Goal: Task Accomplishment & Management: Use online tool/utility

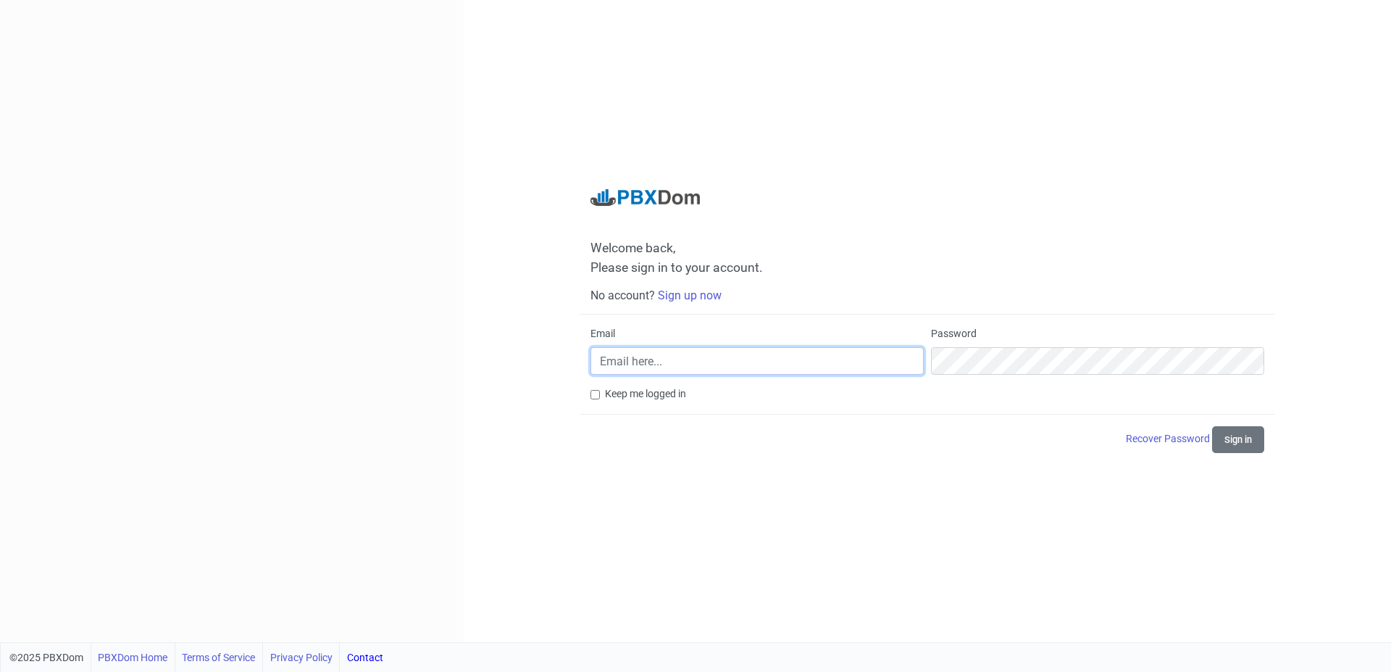
click at [654, 356] on input "Email" at bounding box center [756, 361] width 333 height 28
click at [846, 369] on input "Email" at bounding box center [756, 361] width 333 height 28
paste input "[EMAIL_ADDRESS][DOMAIN_NAME]"
type input "[EMAIL_ADDRESS][DOMAIN_NAME]"
click at [955, 343] on div "Password" at bounding box center [1097, 350] width 333 height 49
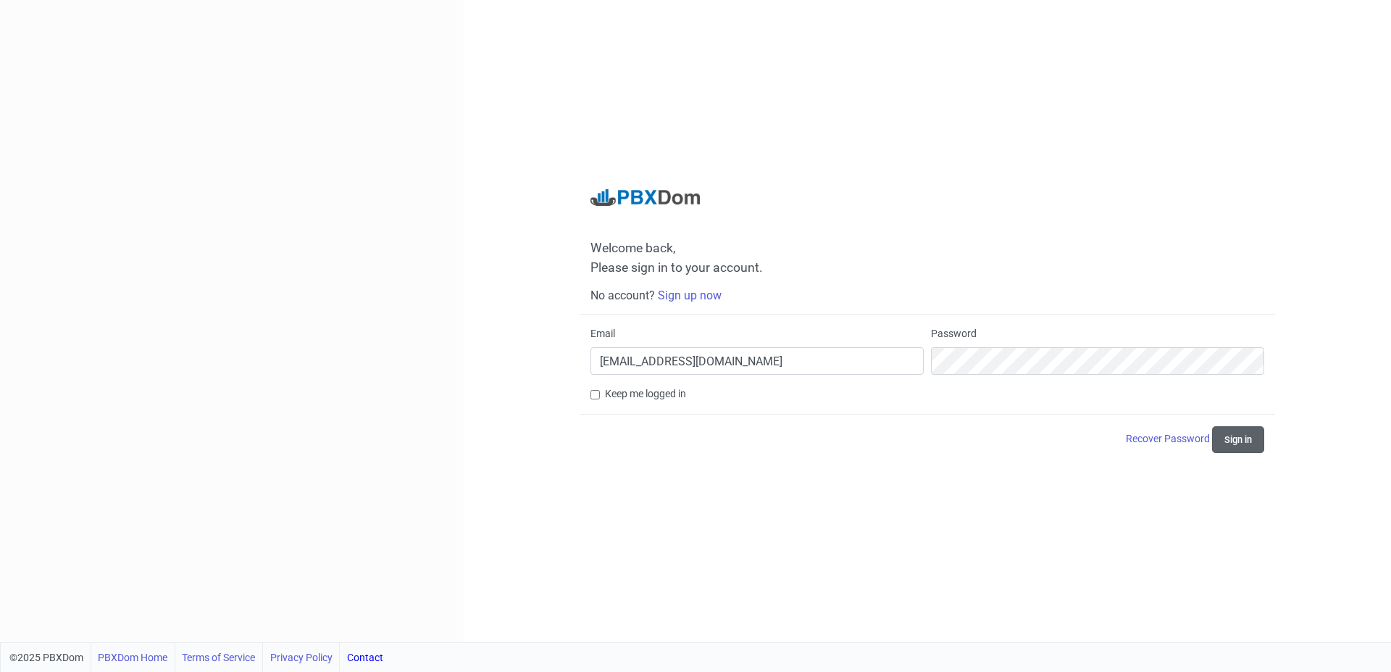
click at [1219, 436] on button "Sign in" at bounding box center [1238, 439] width 52 height 27
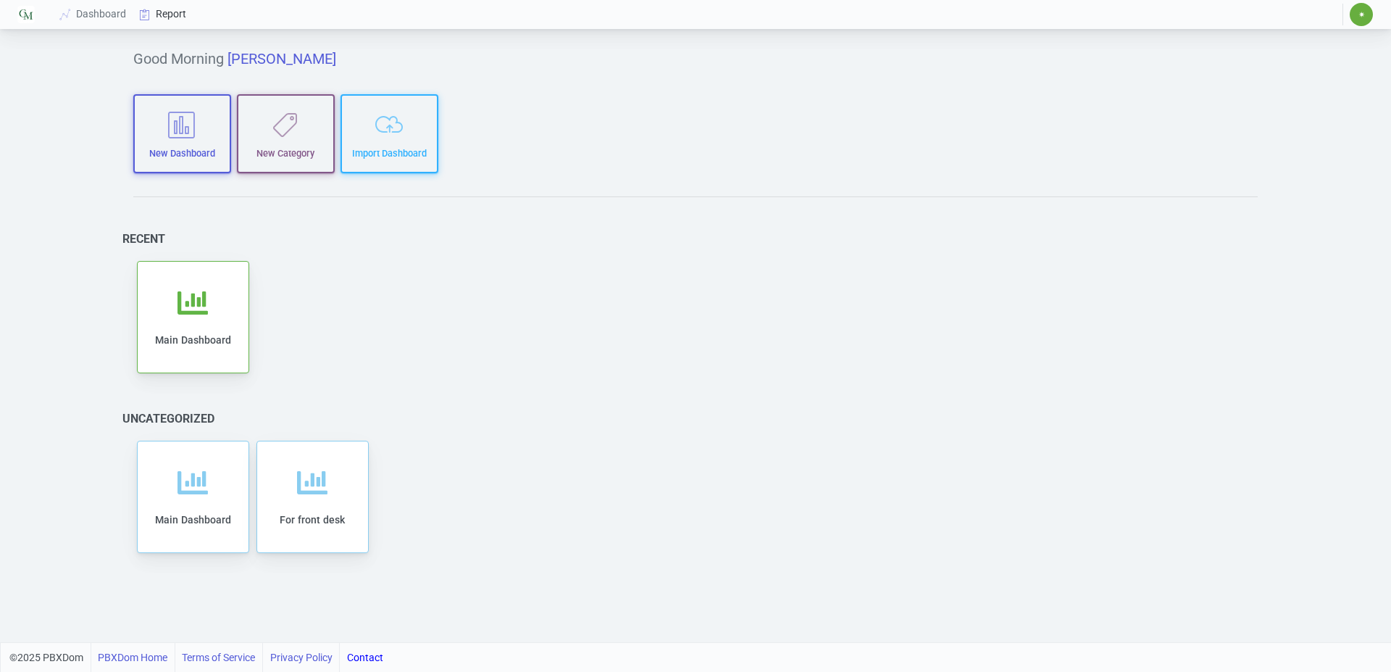
click at [184, 20] on link "Report" at bounding box center [163, 14] width 60 height 27
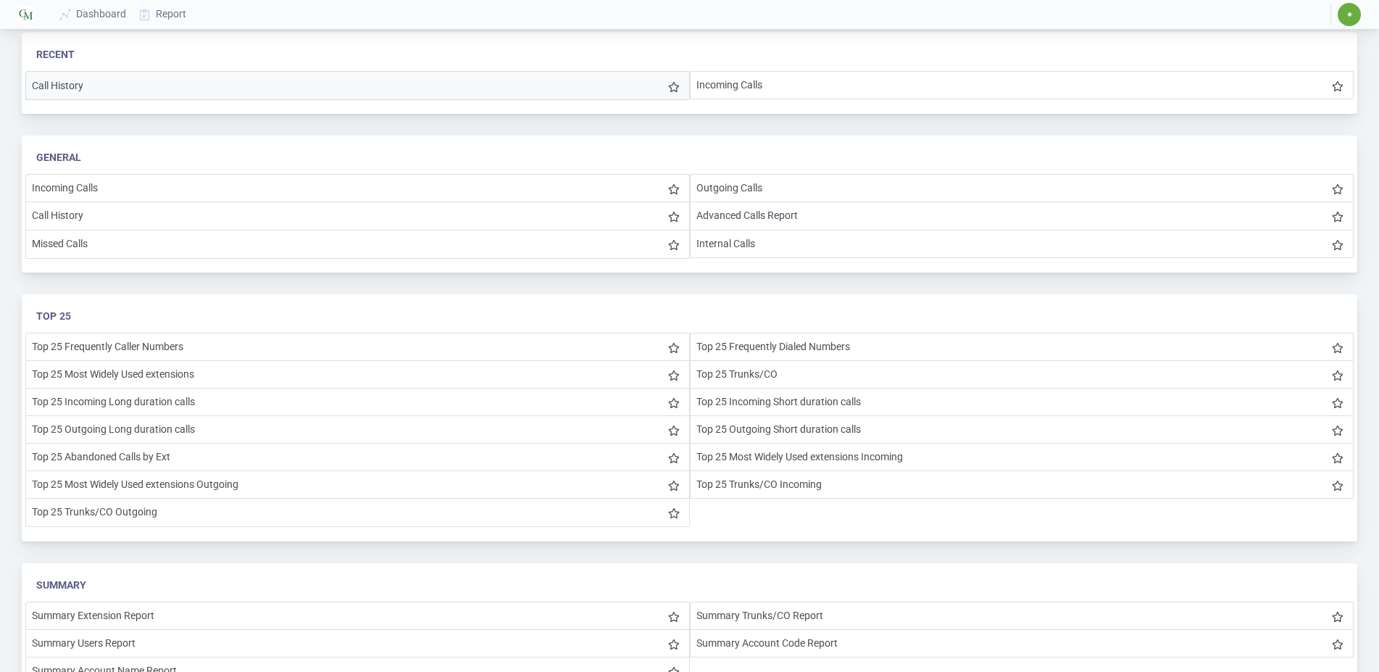
click at [112, 91] on li "Call History" at bounding box center [357, 85] width 664 height 29
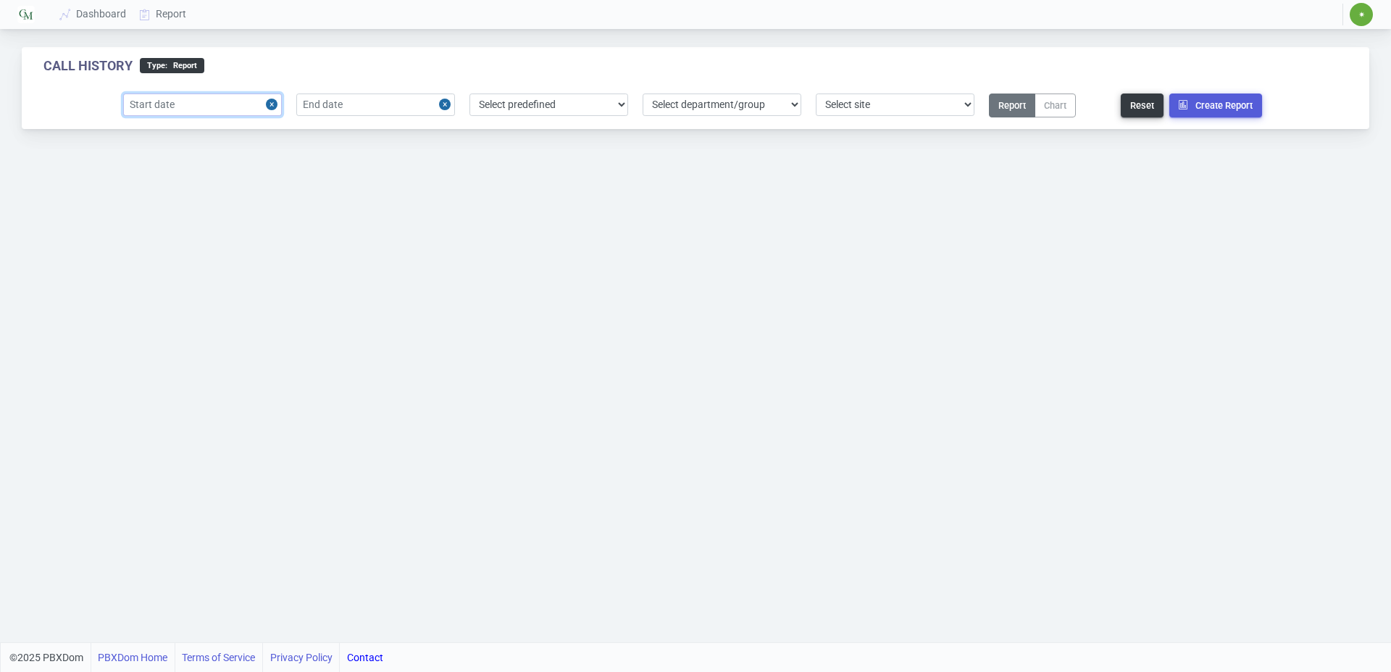
click at [234, 99] on input "text" at bounding box center [202, 104] width 159 height 22
click at [209, 189] on div "1" at bounding box center [211, 194] width 20 height 20
type input "2025-10-01"
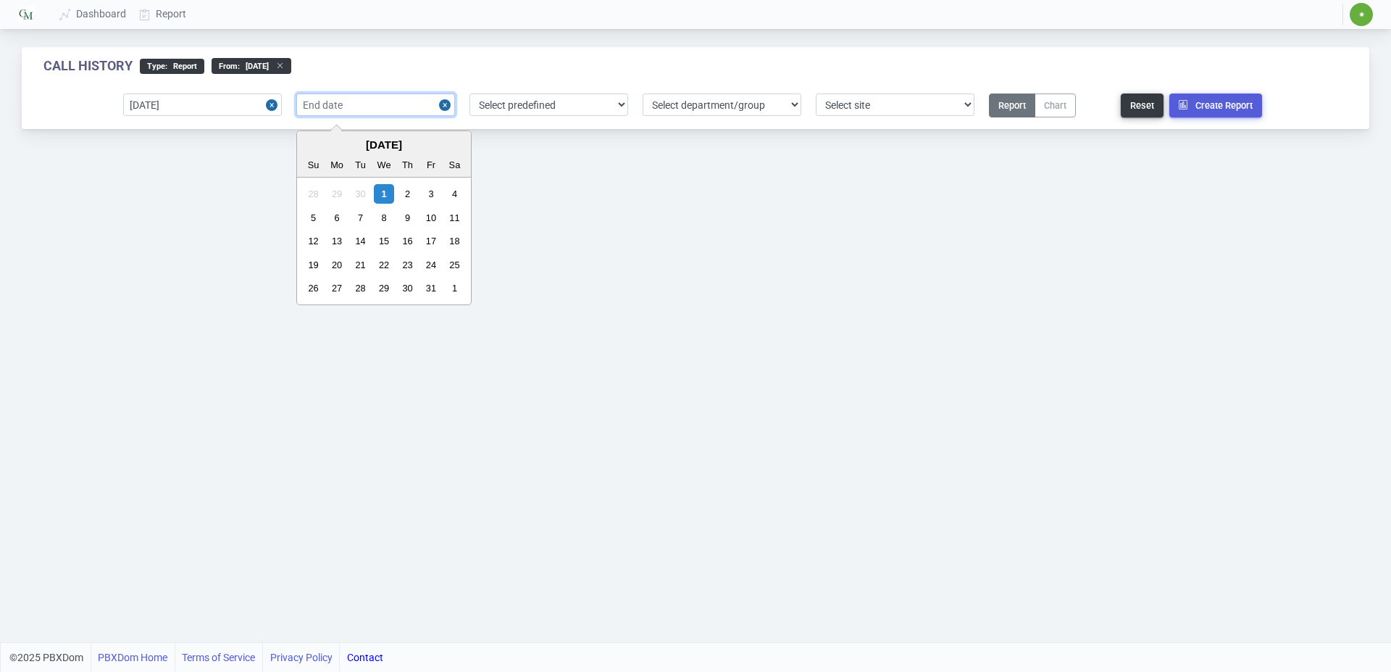
drag, startPoint x: 347, startPoint y: 109, endPoint x: 348, endPoint y: 138, distance: 29.0
click at [348, 108] on input "text" at bounding box center [375, 104] width 159 height 22
click at [385, 187] on div "1" at bounding box center [384, 194] width 20 height 20
type input "2025-10-01"
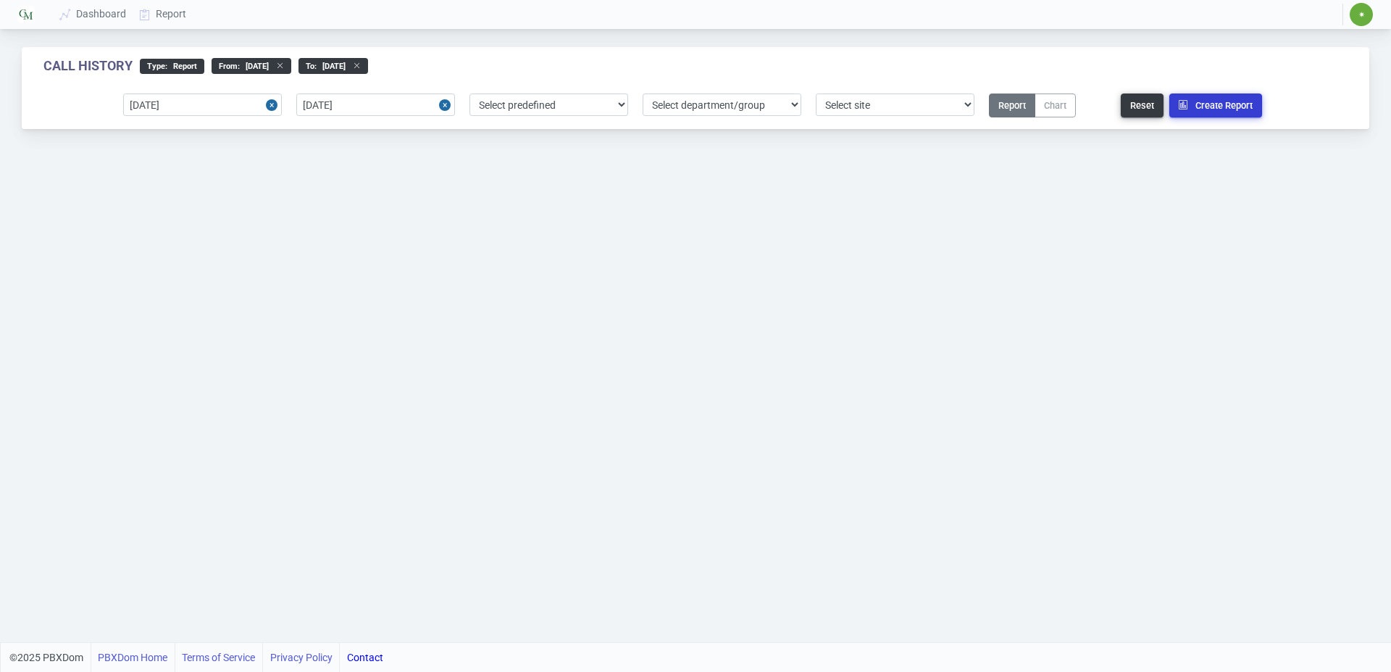
click at [1221, 101] on button "Create Report" at bounding box center [1215, 105] width 93 height 24
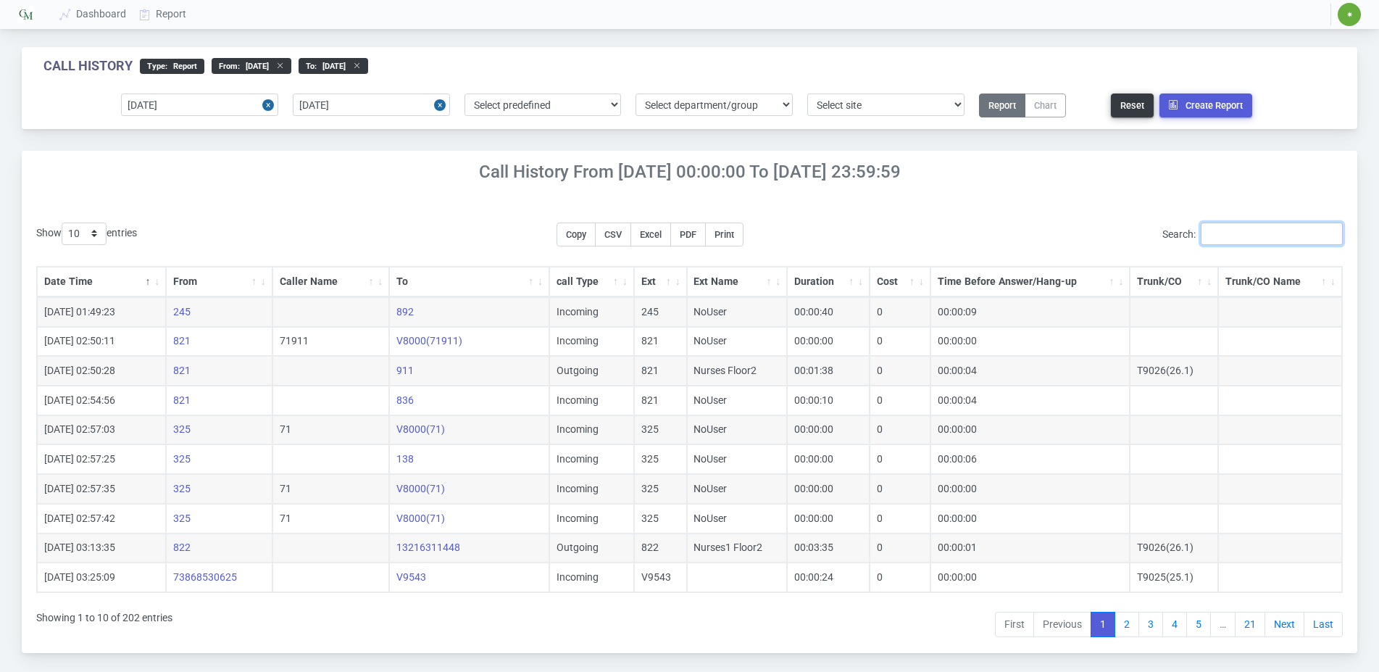
click at [1250, 227] on input "Search:" at bounding box center [1271, 233] width 142 height 22
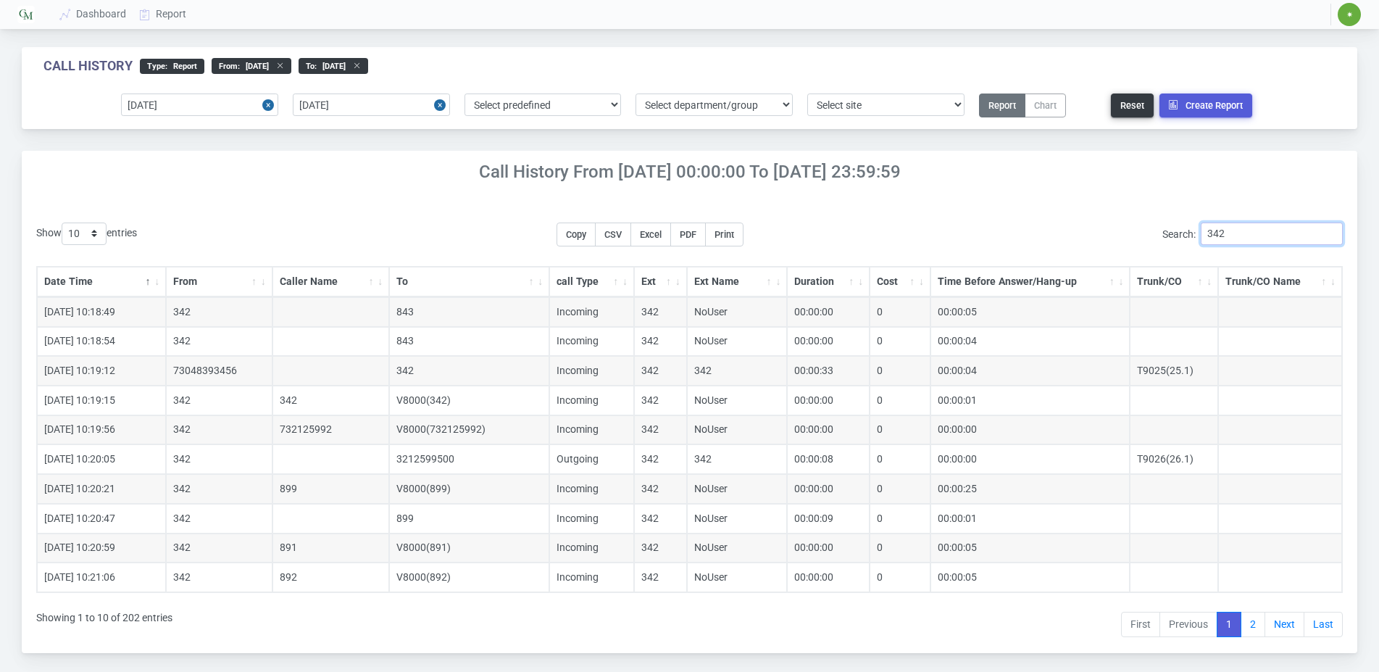
type input "342"
select select "200"
click option "200" at bounding box center [0, 0] width 0 height 0
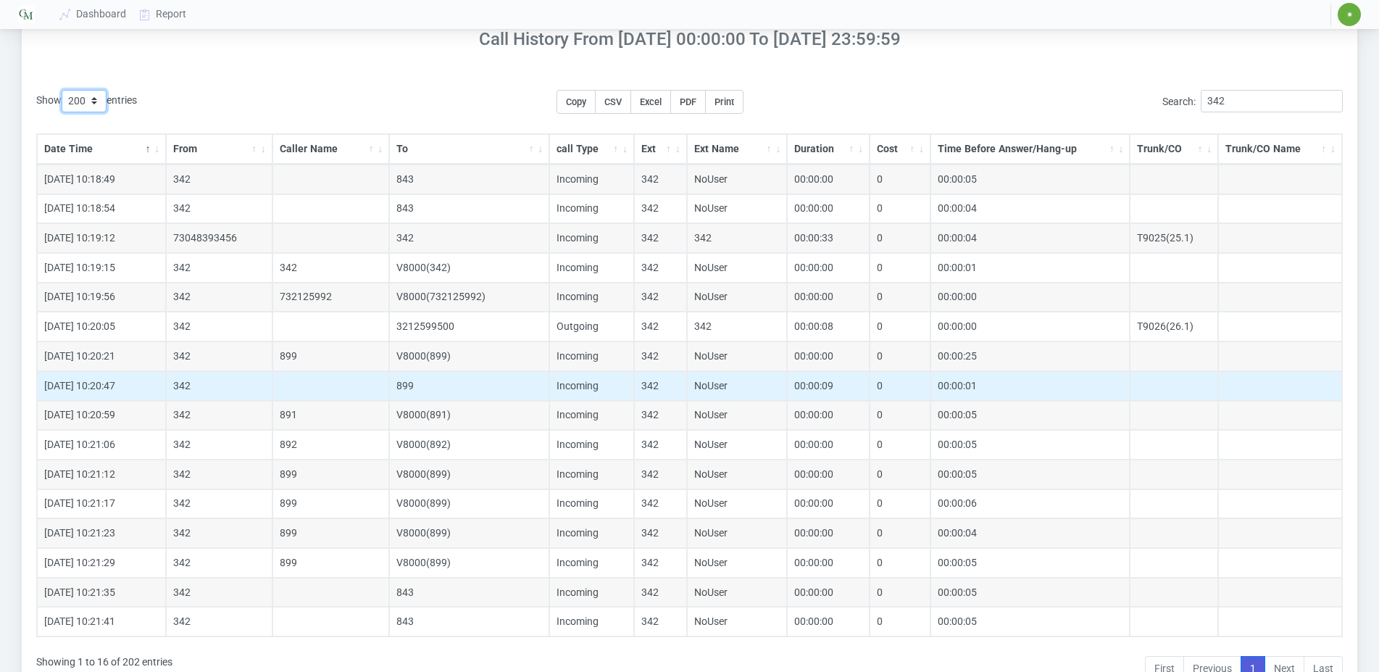
scroll to position [210, 0]
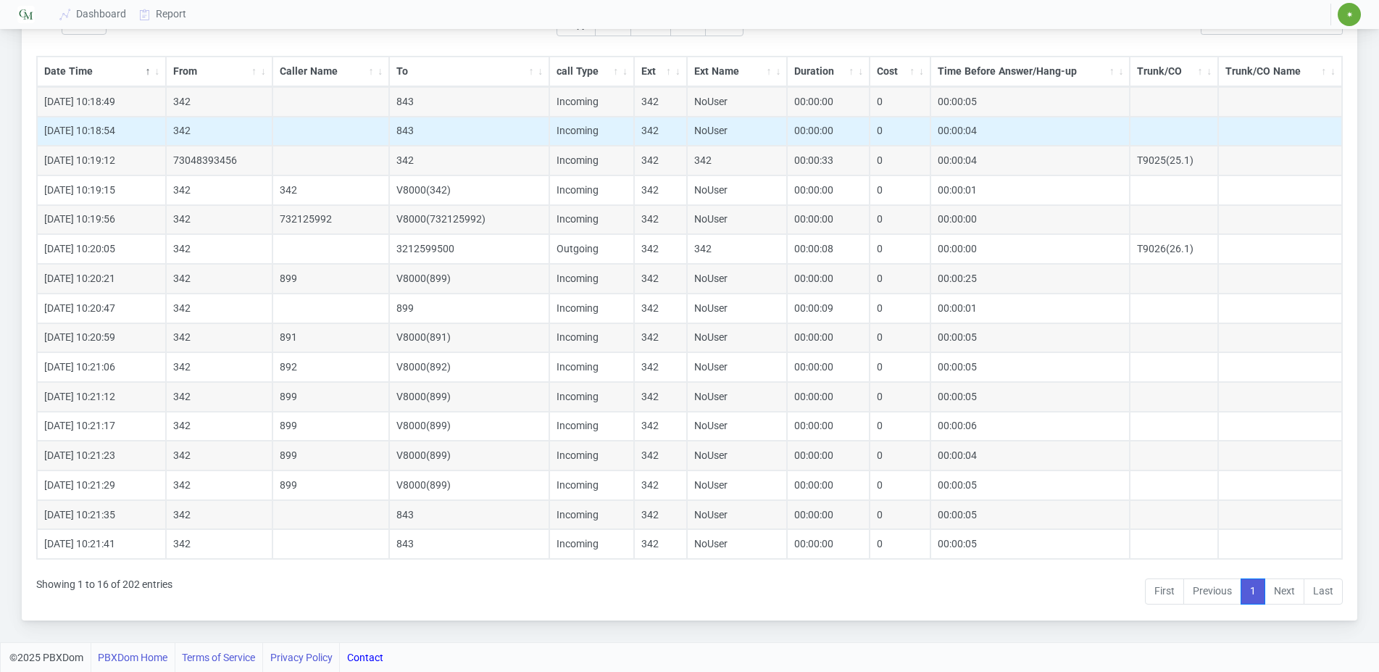
click at [461, 124] on td "843" at bounding box center [469, 132] width 160 height 30
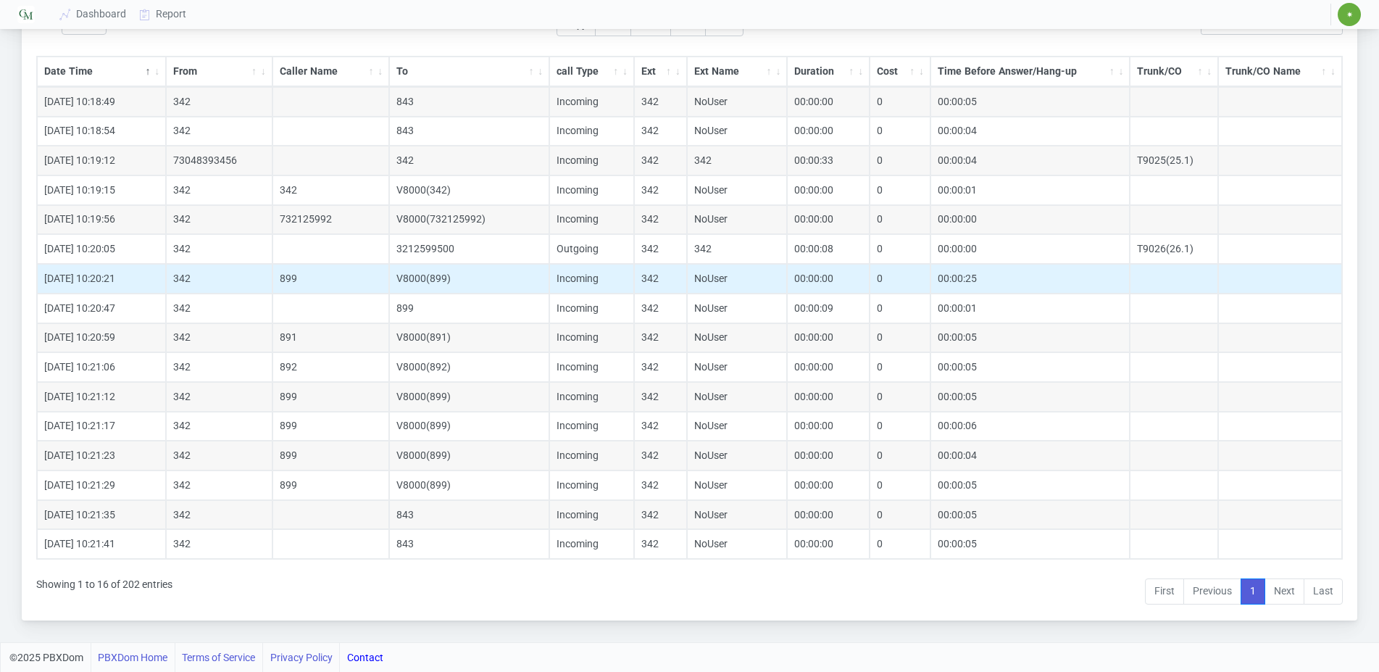
click at [441, 277] on td "V8000(899)" at bounding box center [469, 279] width 160 height 30
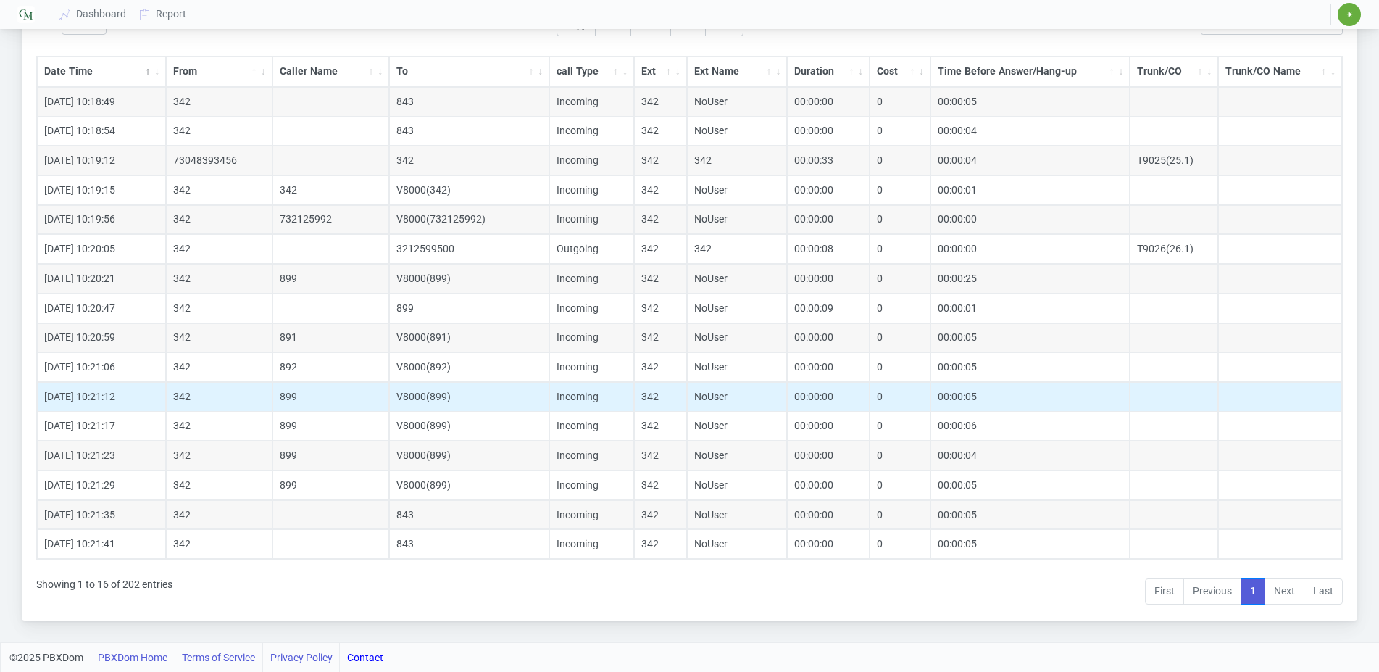
click at [288, 393] on td "899" at bounding box center [330, 397] width 117 height 30
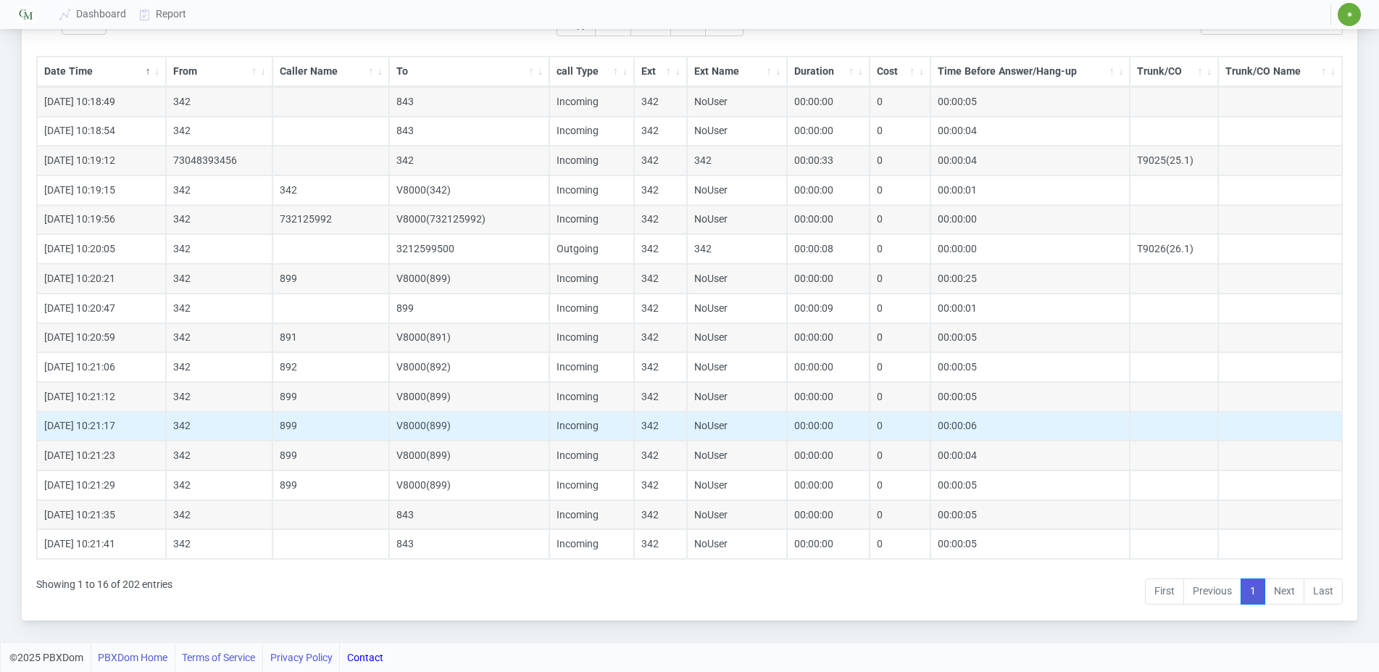
click at [292, 427] on td "899" at bounding box center [330, 426] width 117 height 30
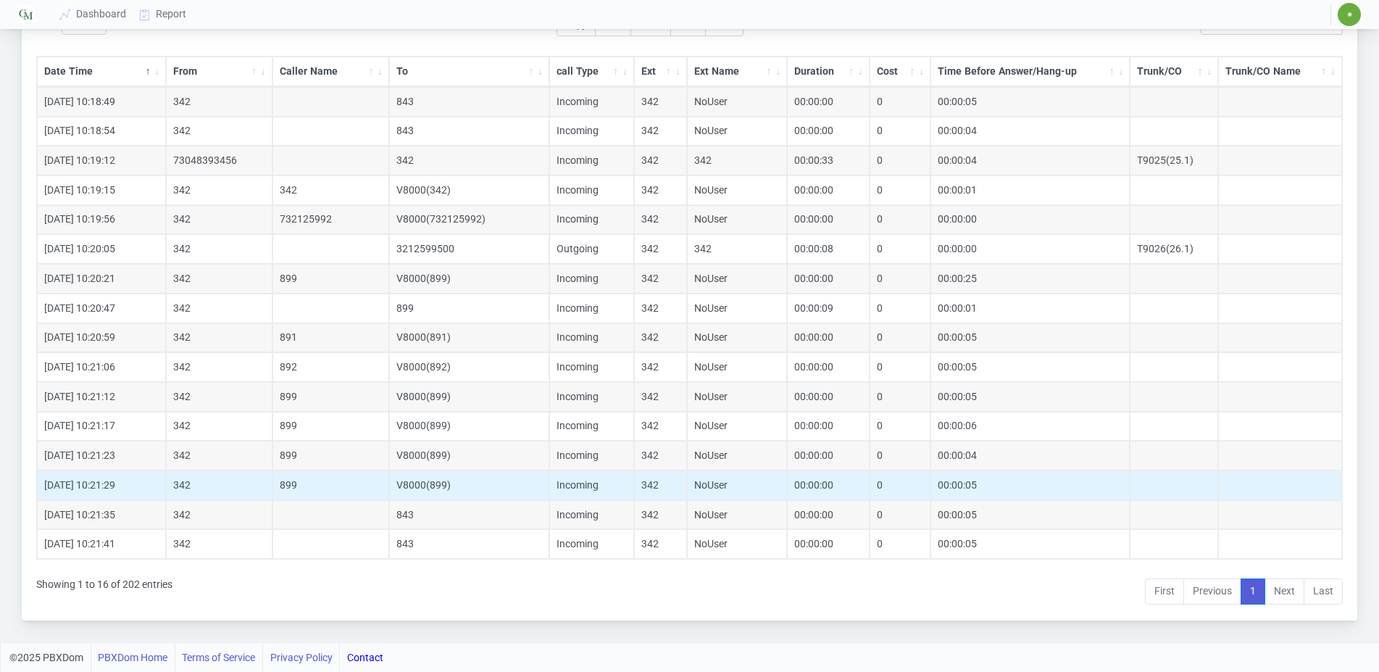
drag, startPoint x: 291, startPoint y: 453, endPoint x: 297, endPoint y: 477, distance: 24.6
click at [292, 456] on td "899" at bounding box center [330, 455] width 117 height 30
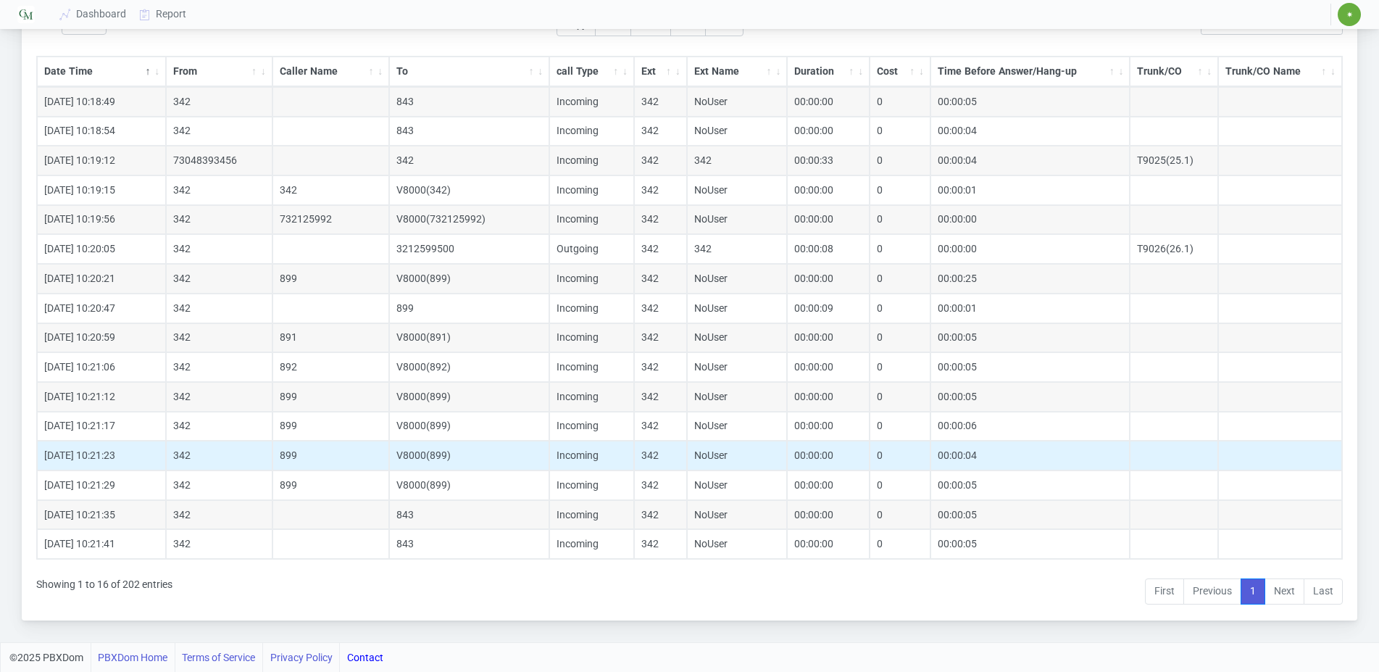
drag, startPoint x: 291, startPoint y: 480, endPoint x: 270, endPoint y: 448, distance: 38.4
click at [284, 480] on td "899" at bounding box center [330, 485] width 117 height 30
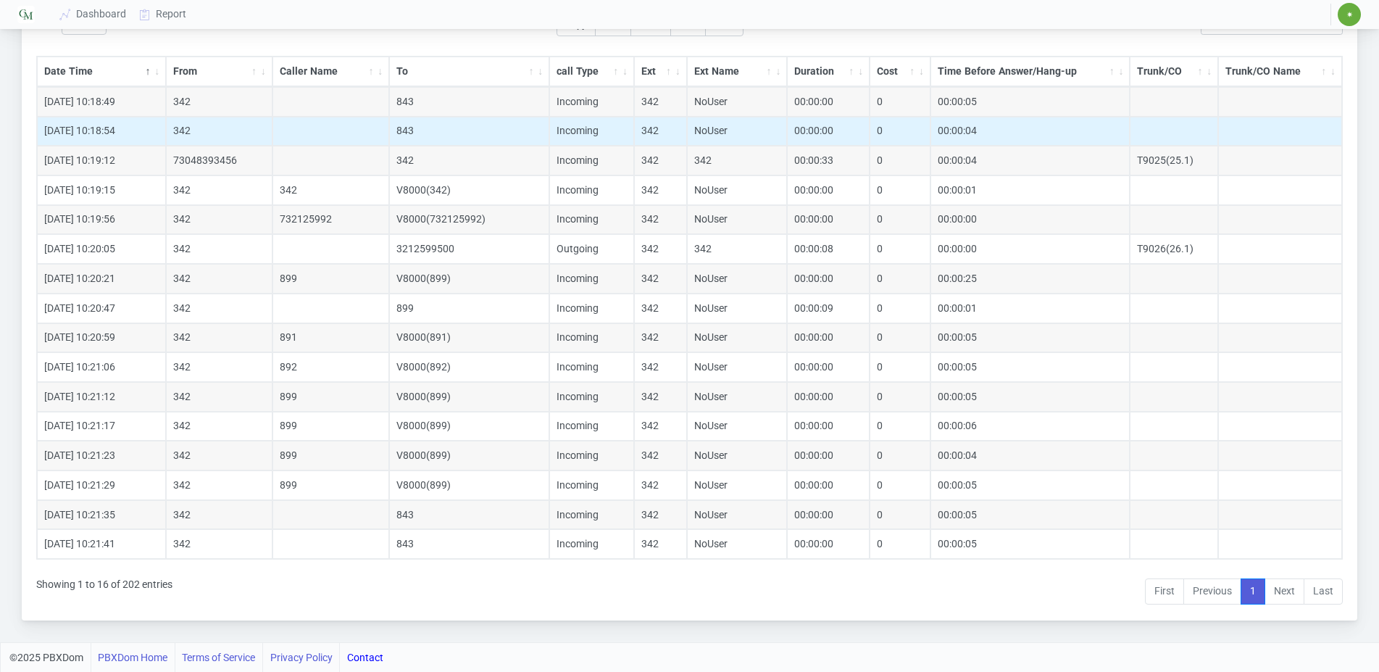
click at [272, 122] on td "342" at bounding box center [219, 132] width 106 height 30
click at [275, 139] on td at bounding box center [330, 132] width 117 height 30
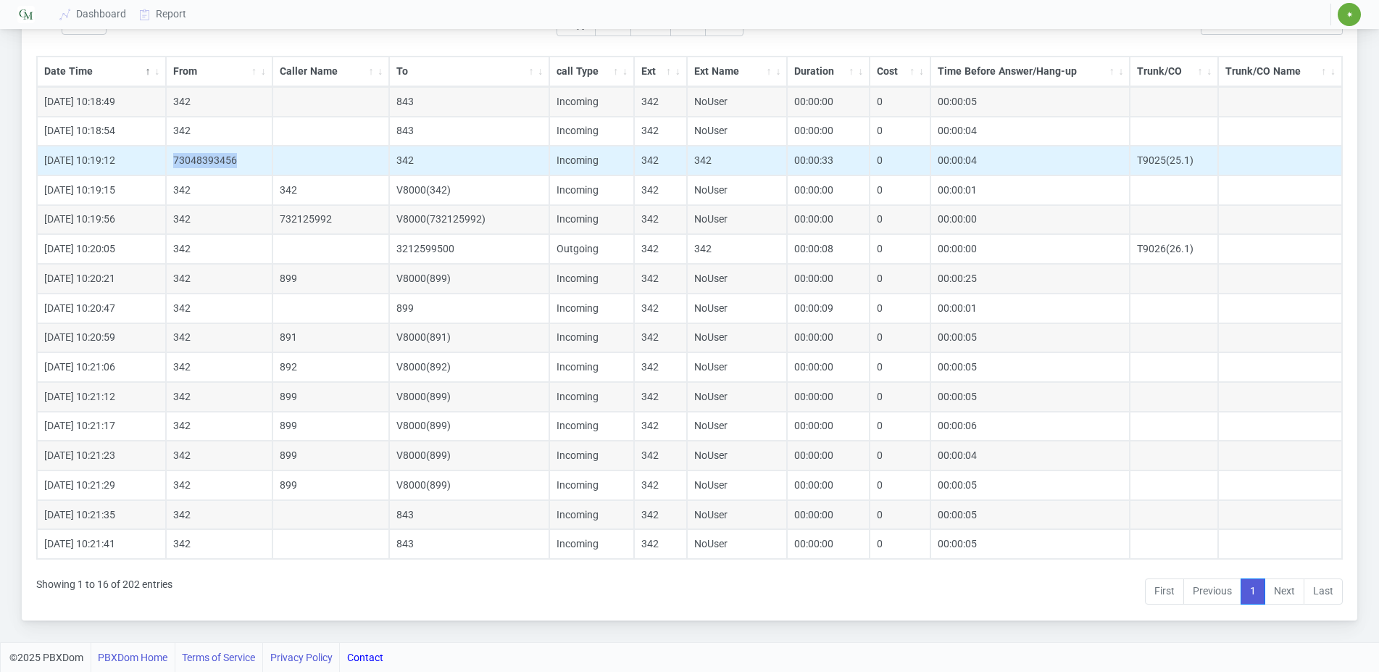
drag, startPoint x: 247, startPoint y: 167, endPoint x: 172, endPoint y: 168, distance: 74.6
click at [172, 168] on td "73048393456" at bounding box center [219, 161] width 106 height 30
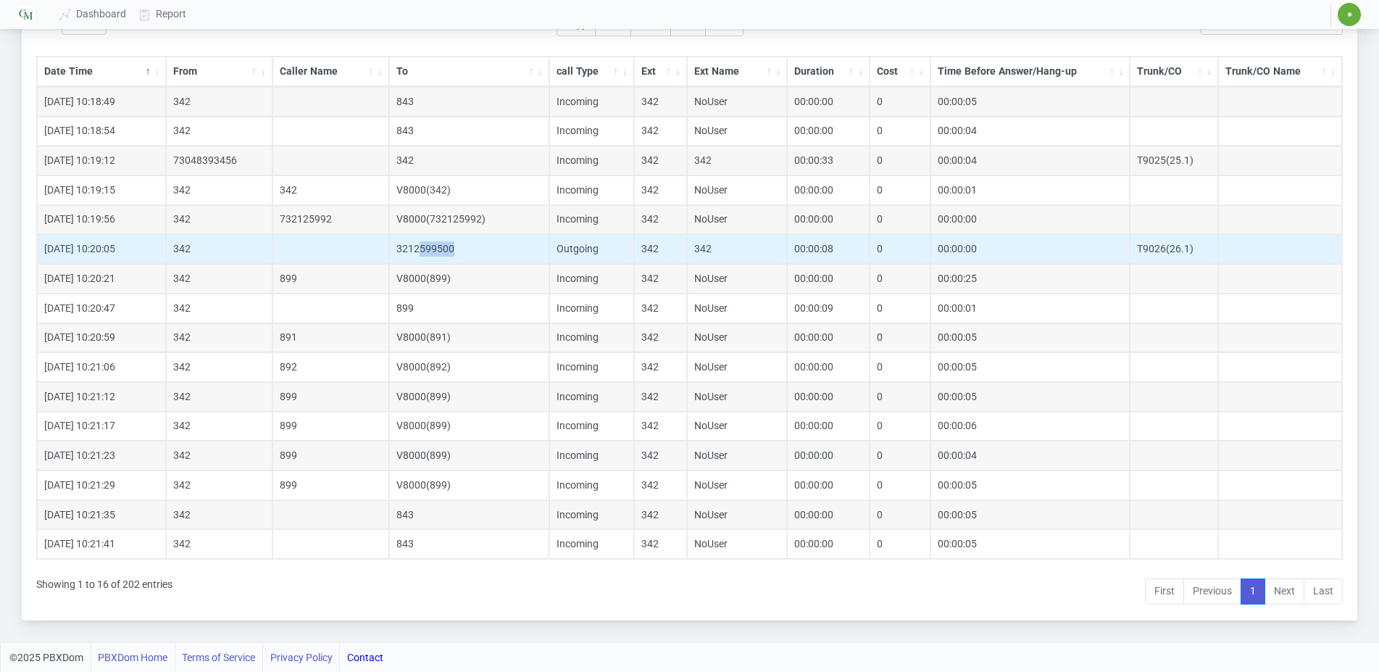
drag, startPoint x: 418, startPoint y: 240, endPoint x: 468, endPoint y: 252, distance: 51.5
click at [468, 252] on td "3212599500" at bounding box center [469, 249] width 160 height 30
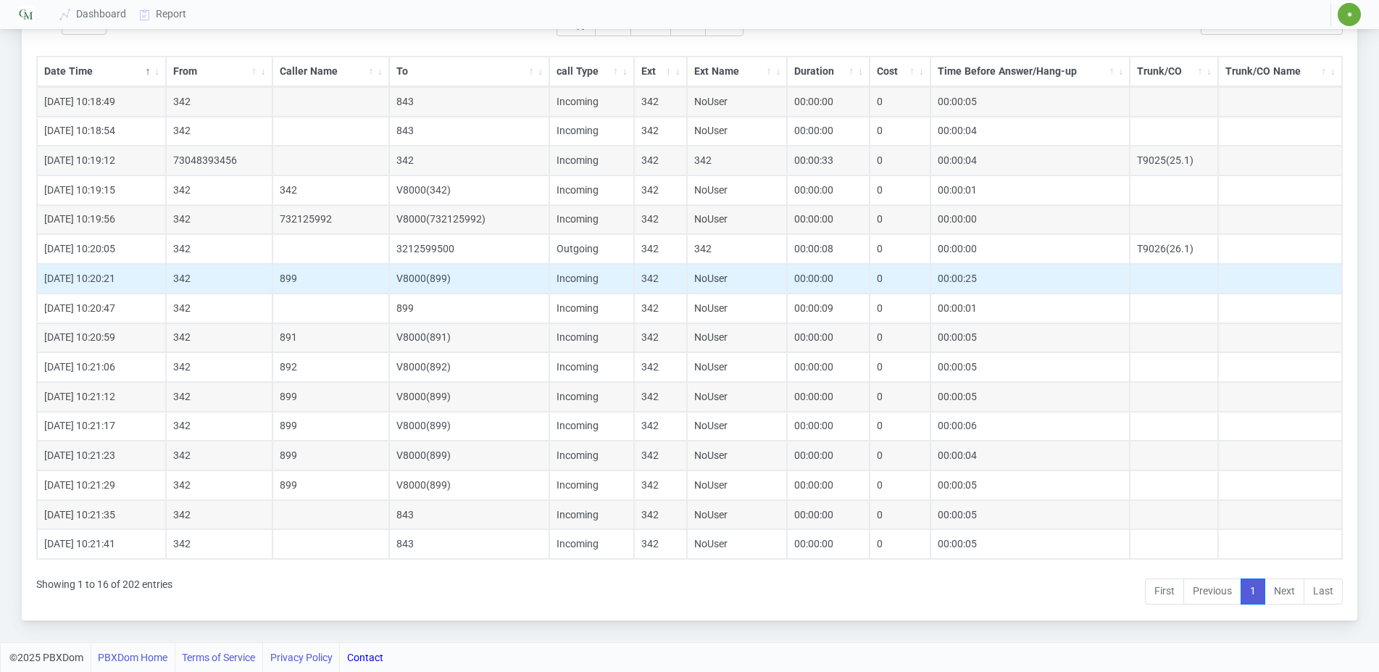
click at [285, 283] on td "899" at bounding box center [330, 279] width 117 height 30
click at [291, 286] on td "899" at bounding box center [330, 279] width 117 height 30
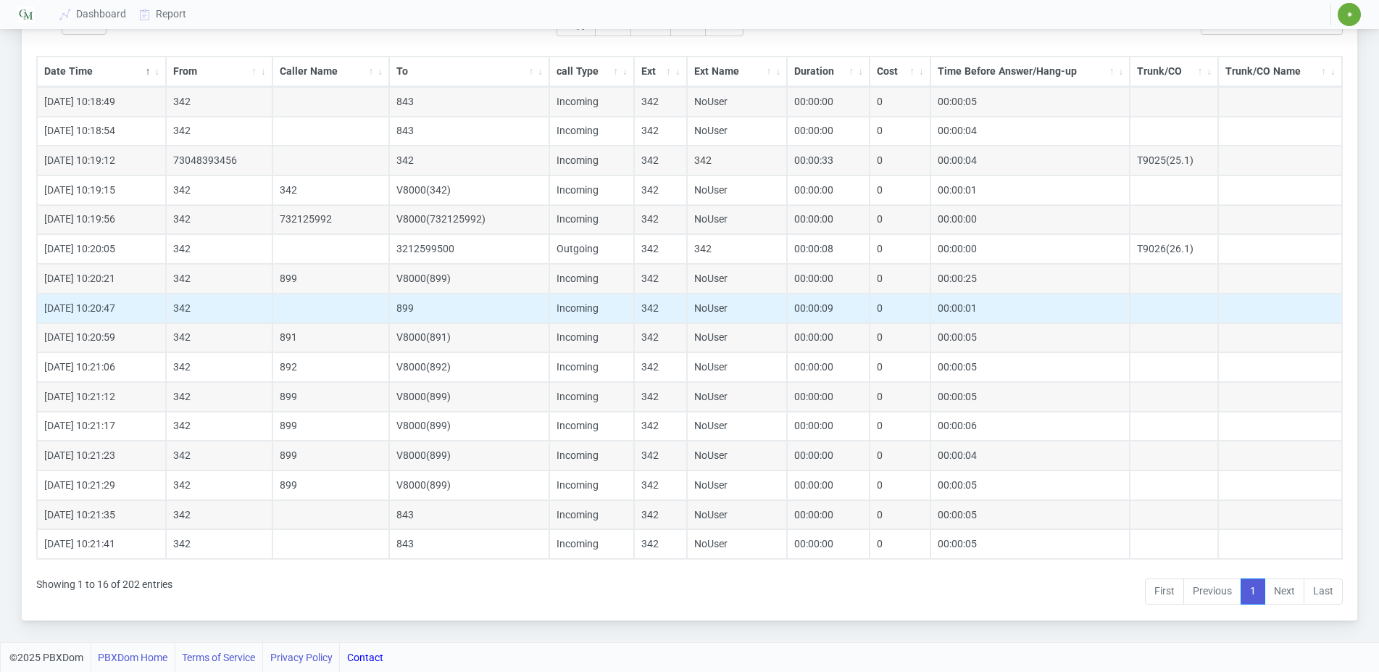
click at [301, 301] on td at bounding box center [330, 308] width 117 height 30
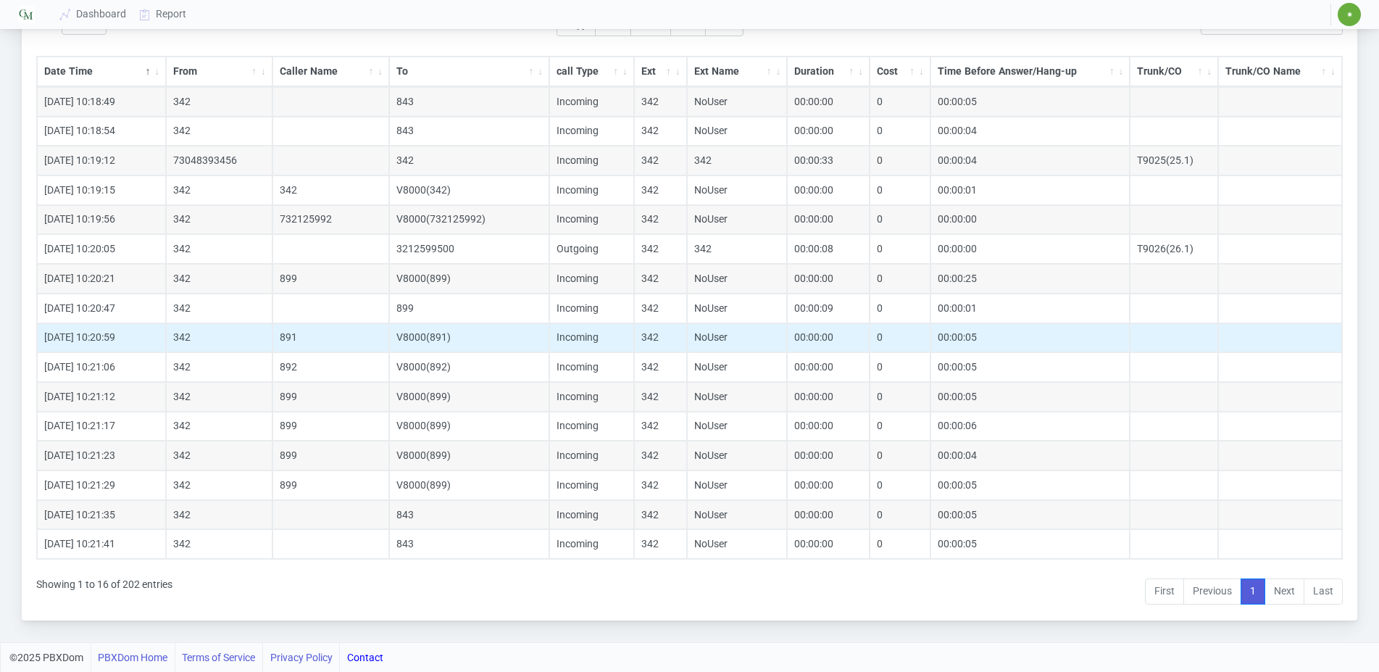
click at [306, 344] on td "891" at bounding box center [330, 338] width 117 height 30
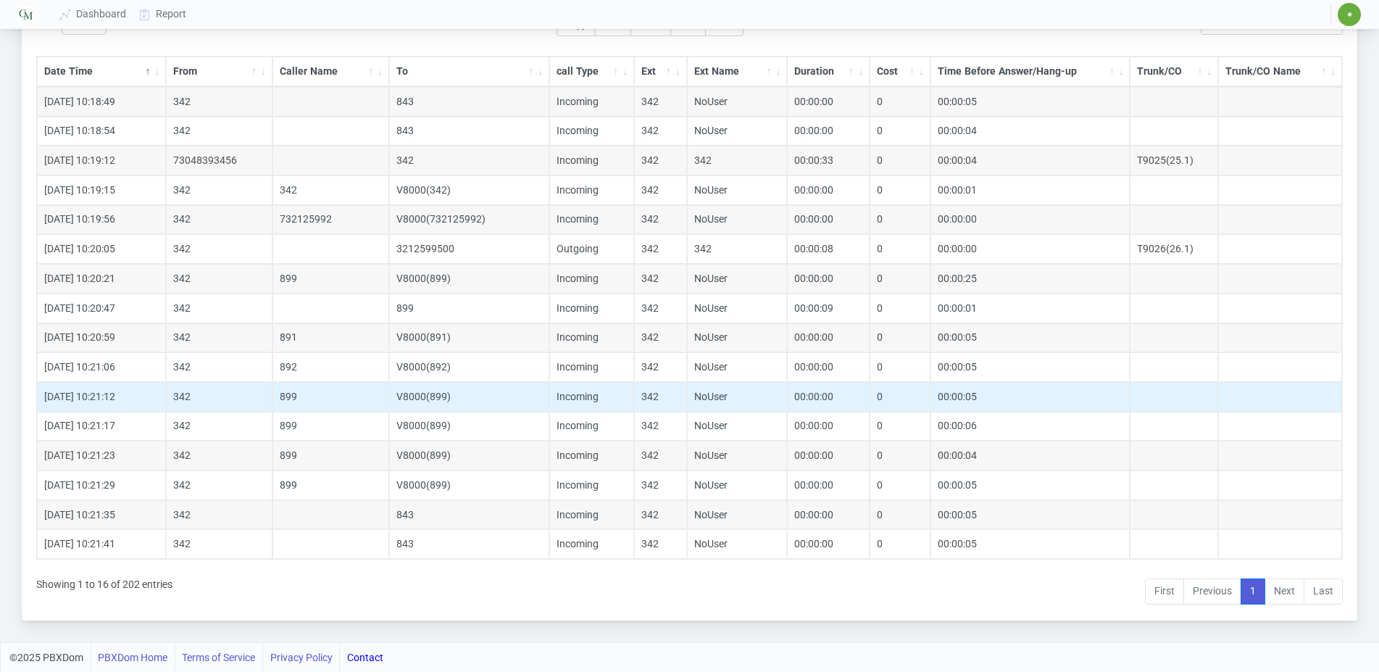
click at [335, 383] on td "899" at bounding box center [330, 397] width 117 height 30
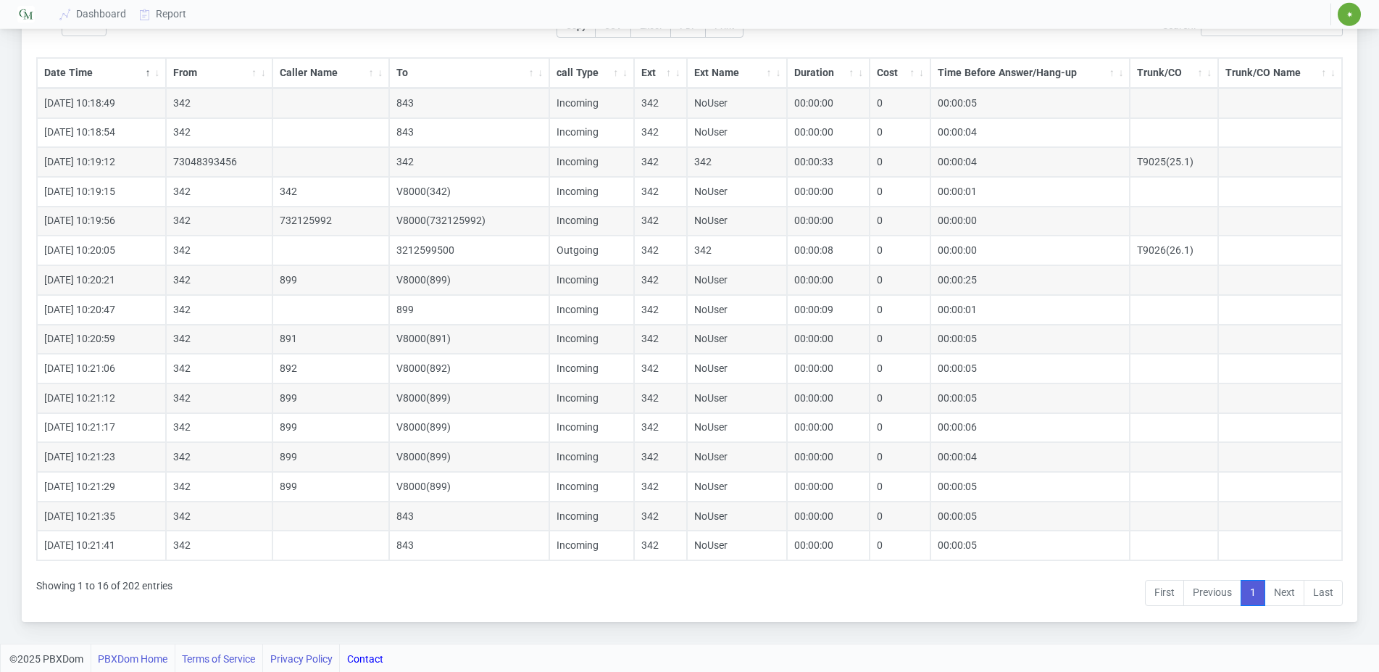
scroll to position [0, 0]
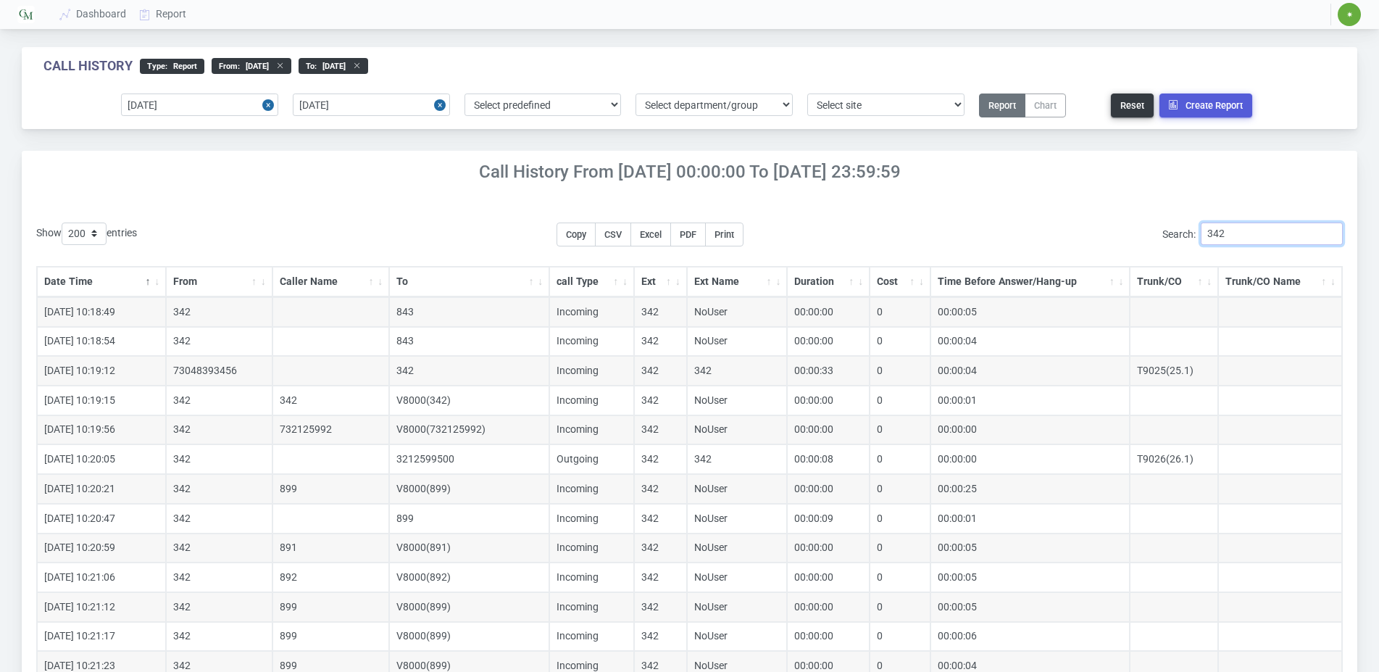
click at [1274, 235] on input "342" at bounding box center [1271, 233] width 142 height 22
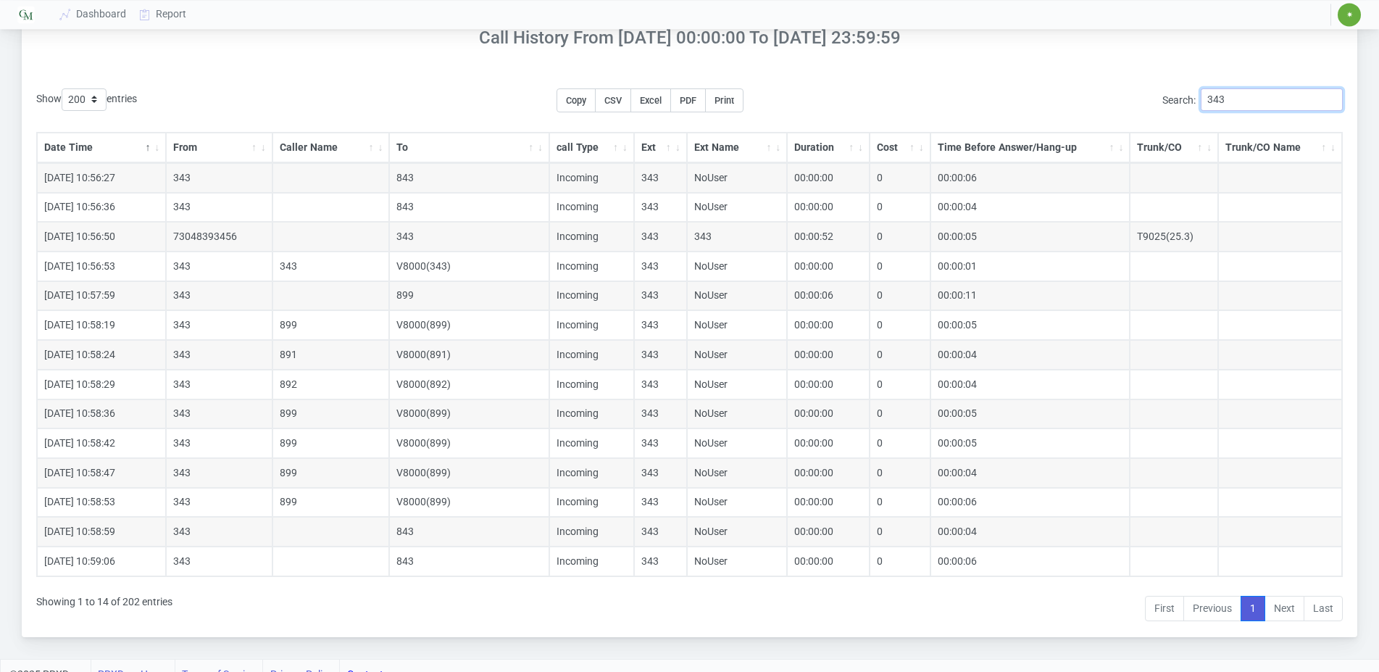
scroll to position [151, 0]
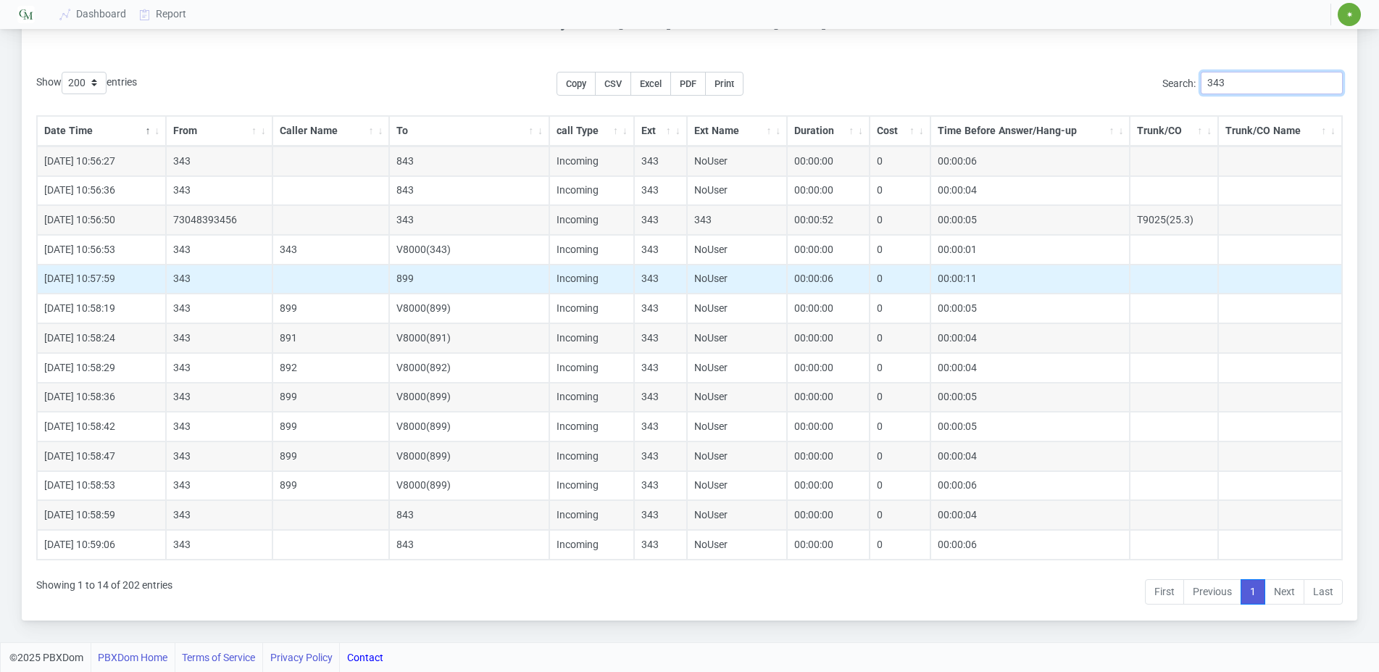
type input "343"
click at [292, 287] on td at bounding box center [330, 279] width 117 height 30
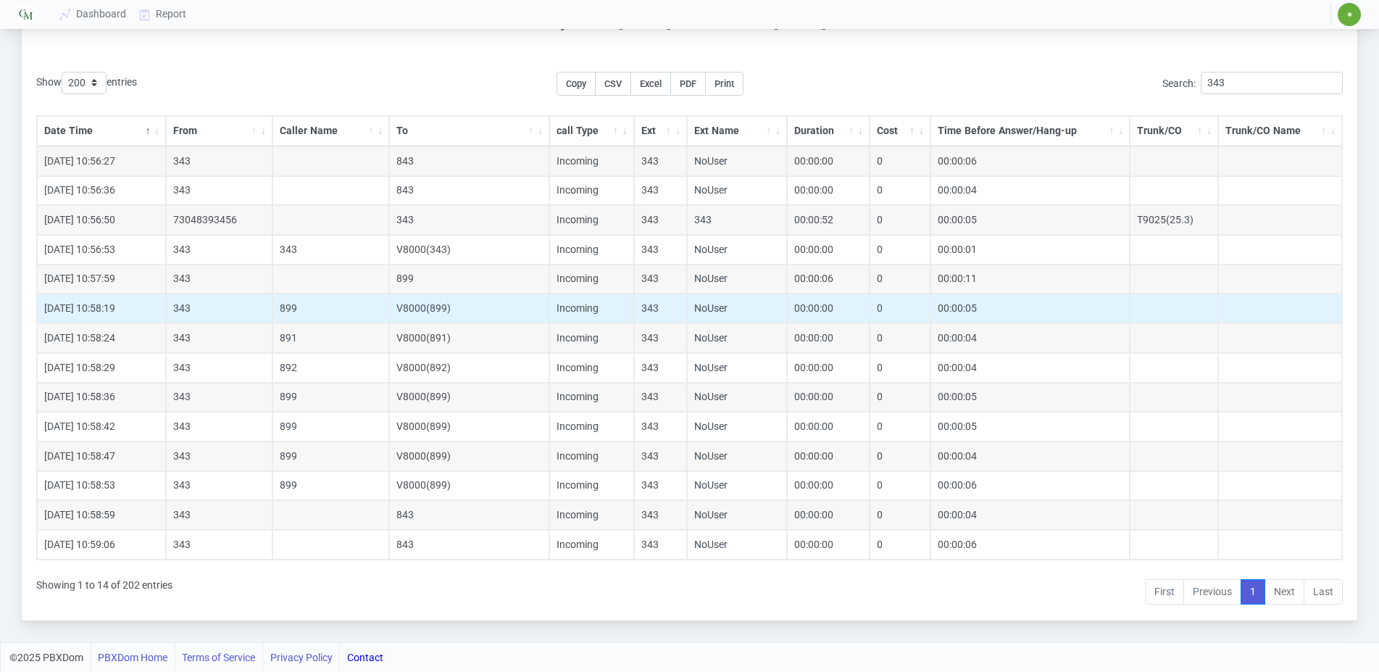
click at [296, 306] on td "899" at bounding box center [330, 308] width 117 height 30
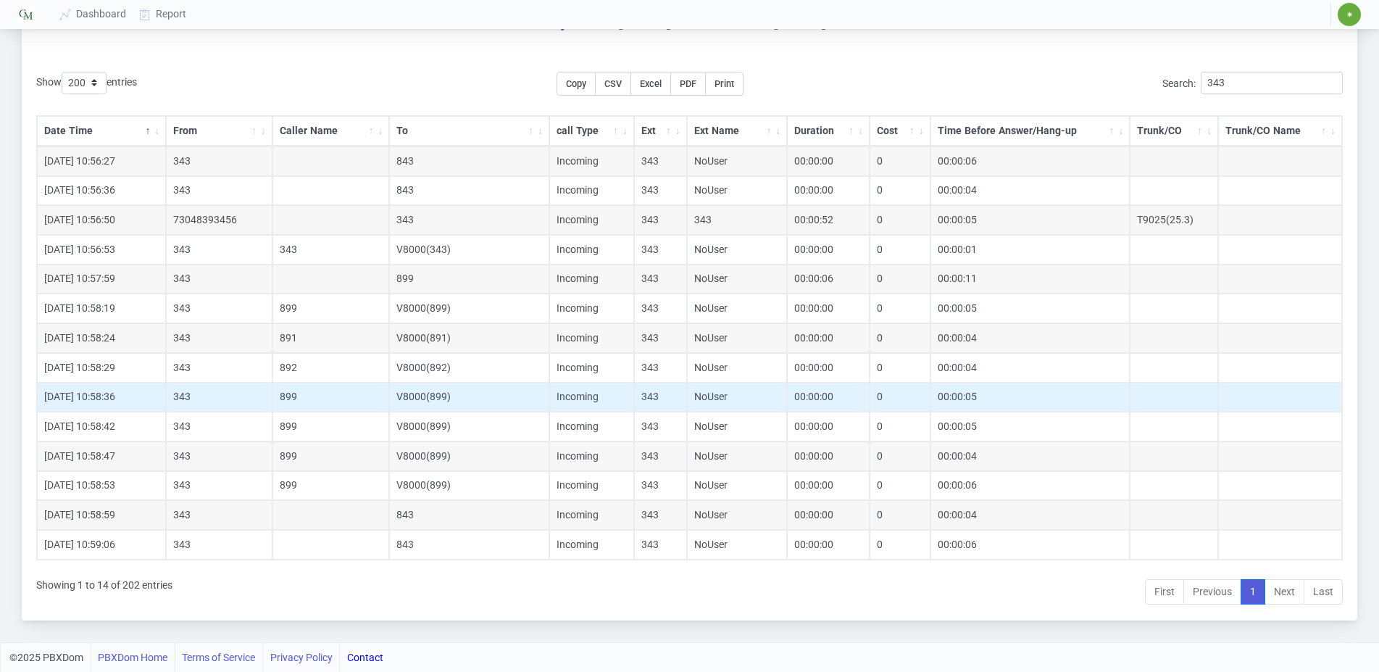
click at [300, 392] on td "899" at bounding box center [330, 398] width 117 height 30
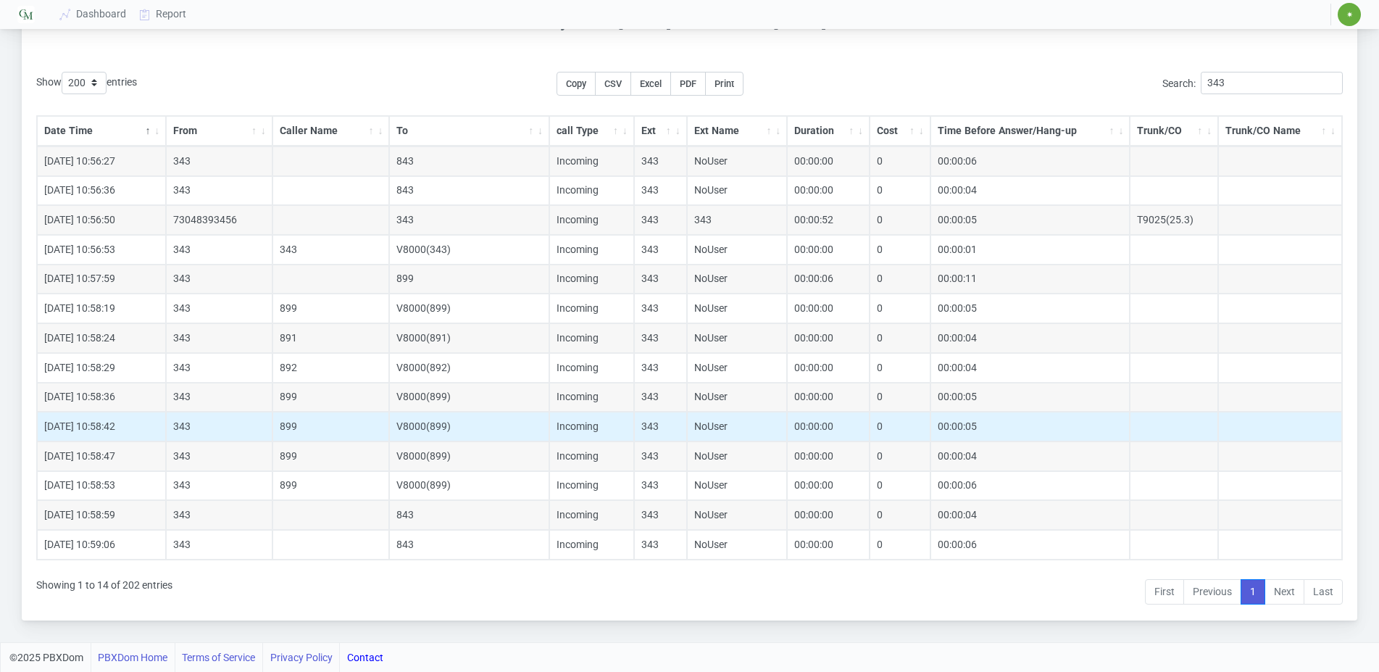
click at [294, 424] on td "899" at bounding box center [330, 426] width 117 height 30
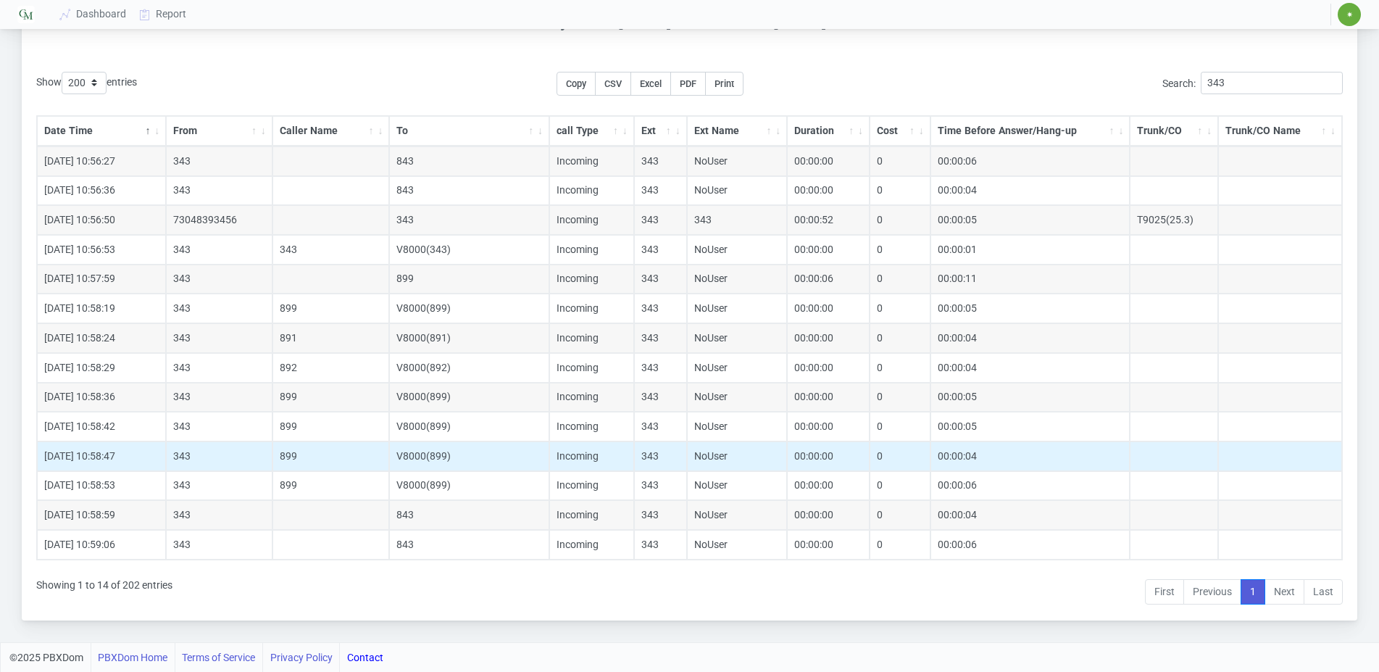
drag, startPoint x: 292, startPoint y: 456, endPoint x: 293, endPoint y: 464, distance: 7.4
click at [291, 458] on td "899" at bounding box center [330, 456] width 117 height 30
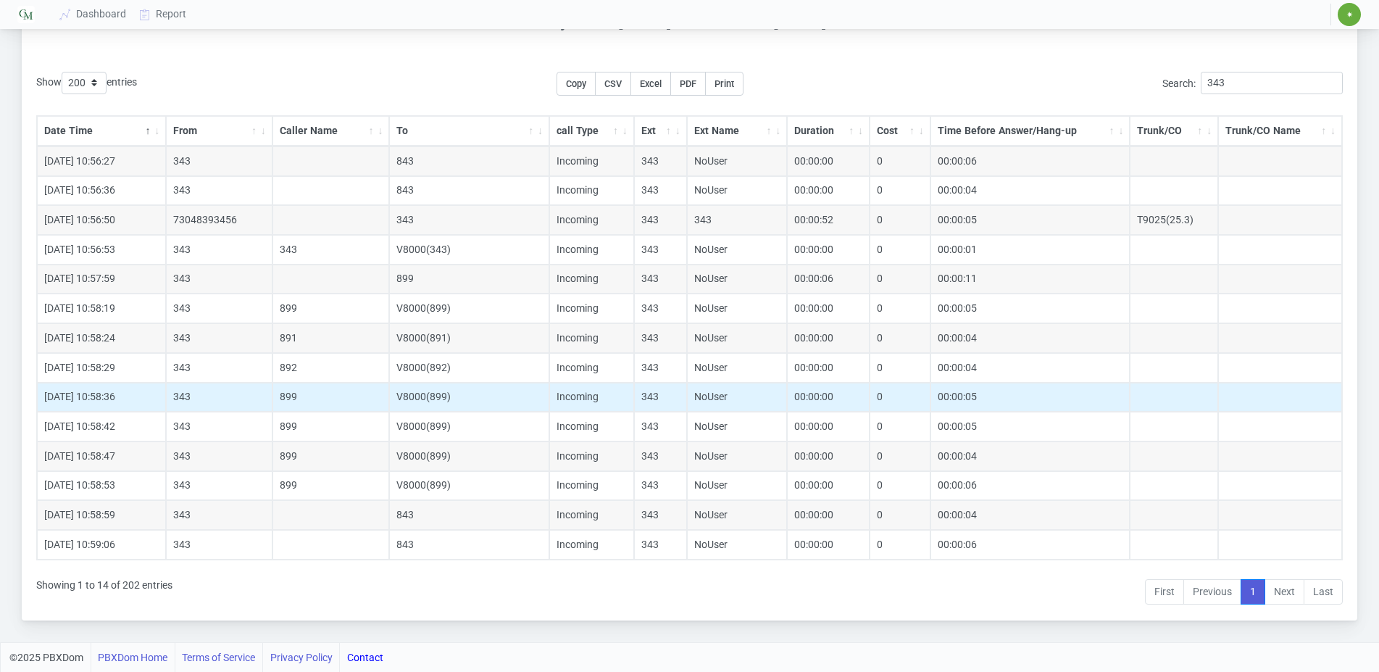
click at [287, 401] on td "899" at bounding box center [330, 398] width 117 height 30
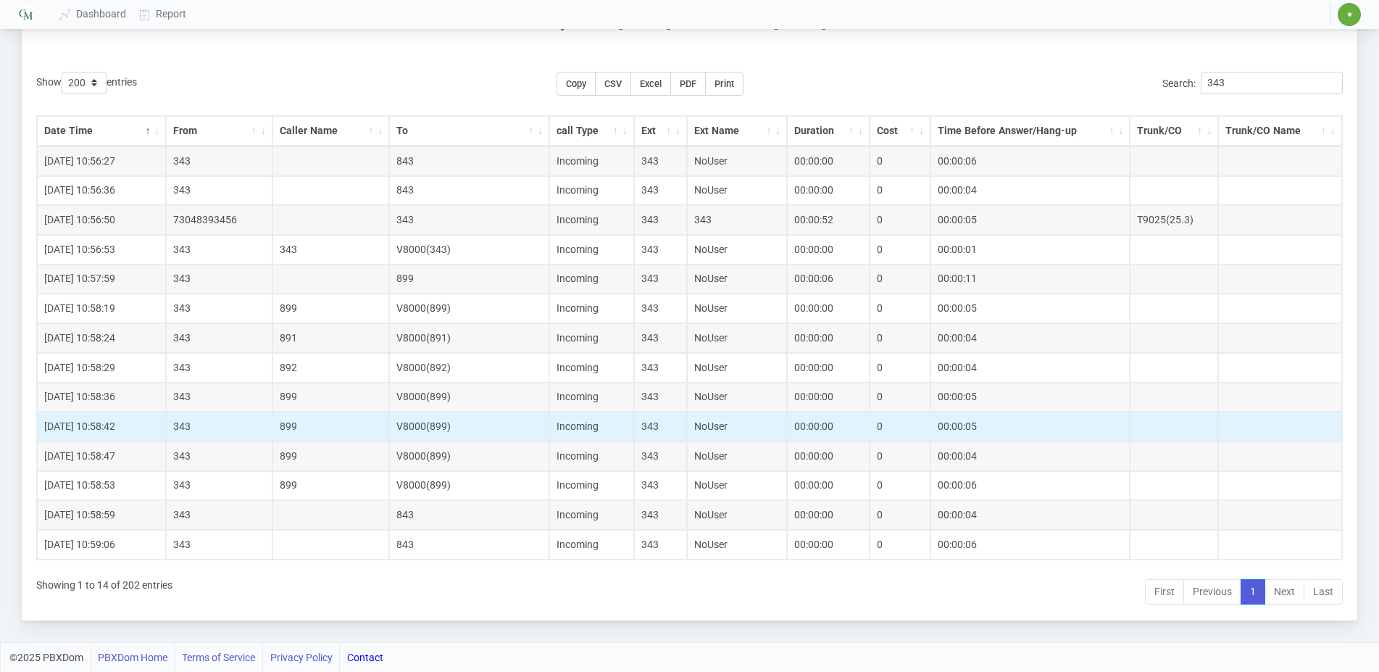
click at [296, 427] on td "899" at bounding box center [330, 426] width 117 height 30
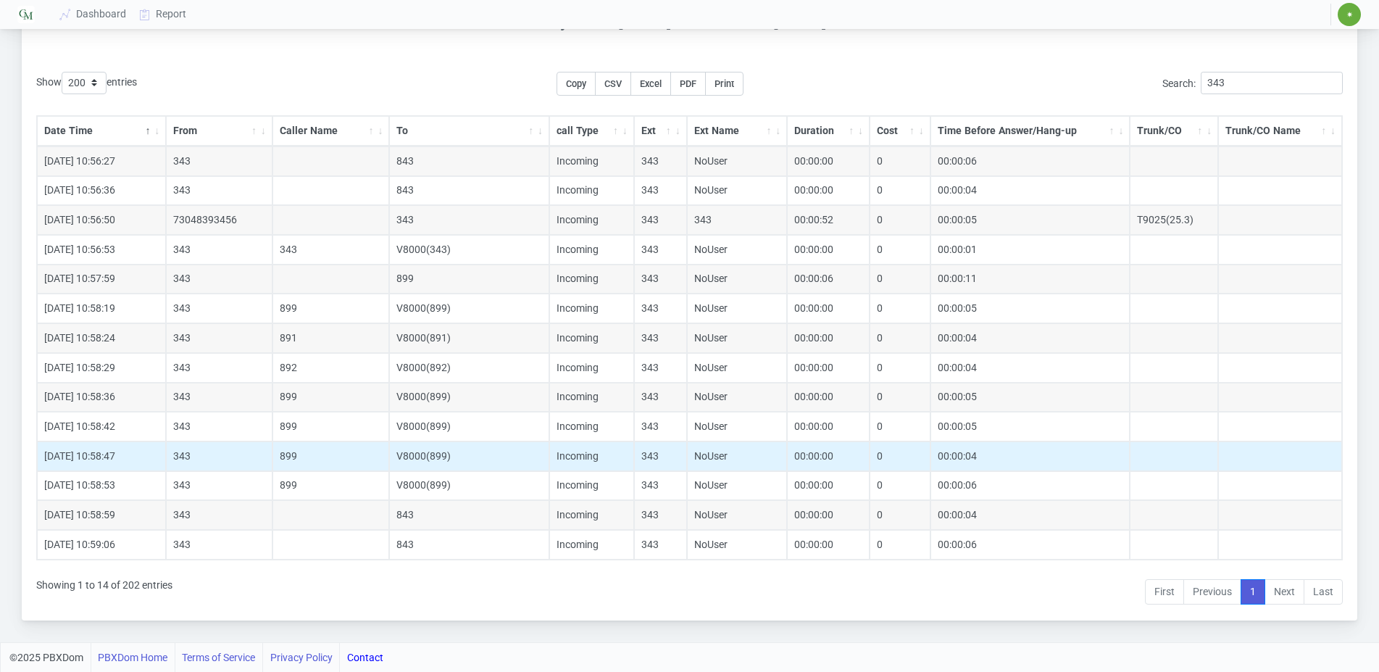
click at [291, 453] on td "899" at bounding box center [330, 456] width 117 height 30
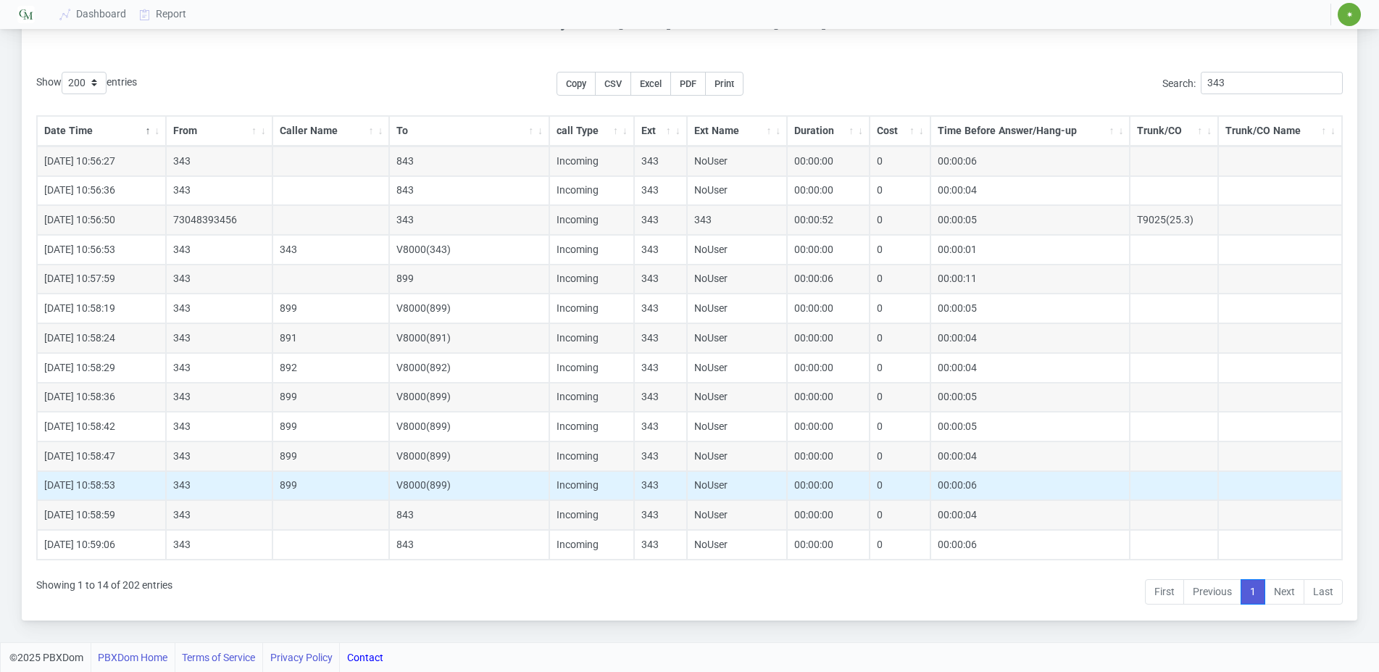
click at [286, 475] on td "899" at bounding box center [330, 486] width 117 height 30
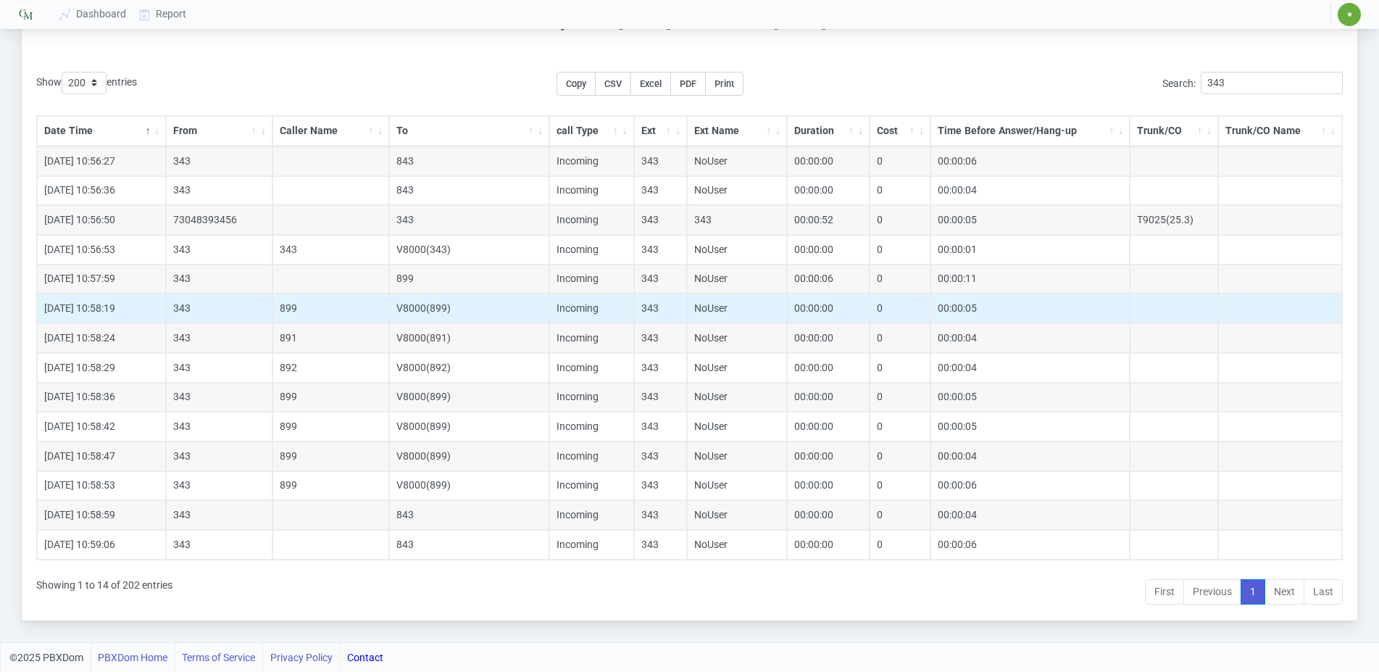
click at [292, 309] on td "899" at bounding box center [330, 308] width 117 height 30
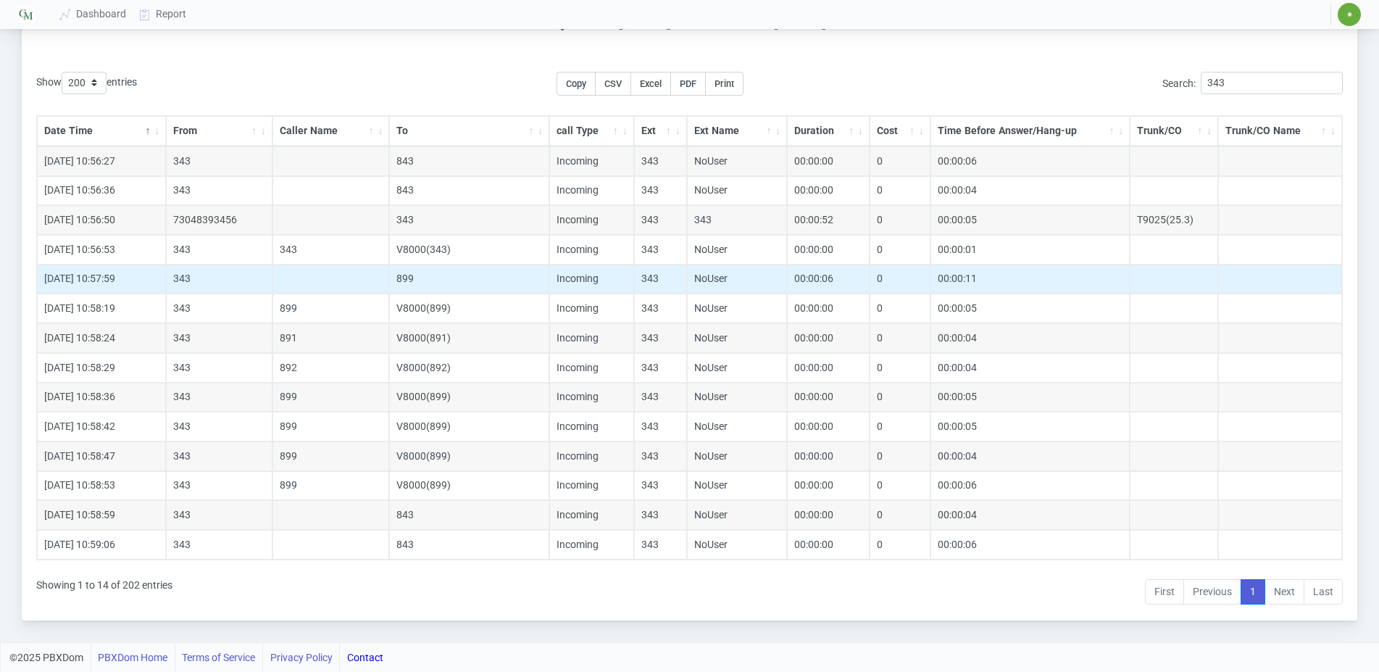
click at [309, 280] on td at bounding box center [330, 279] width 117 height 30
click at [318, 278] on td at bounding box center [330, 279] width 117 height 30
click at [322, 287] on td at bounding box center [330, 279] width 117 height 30
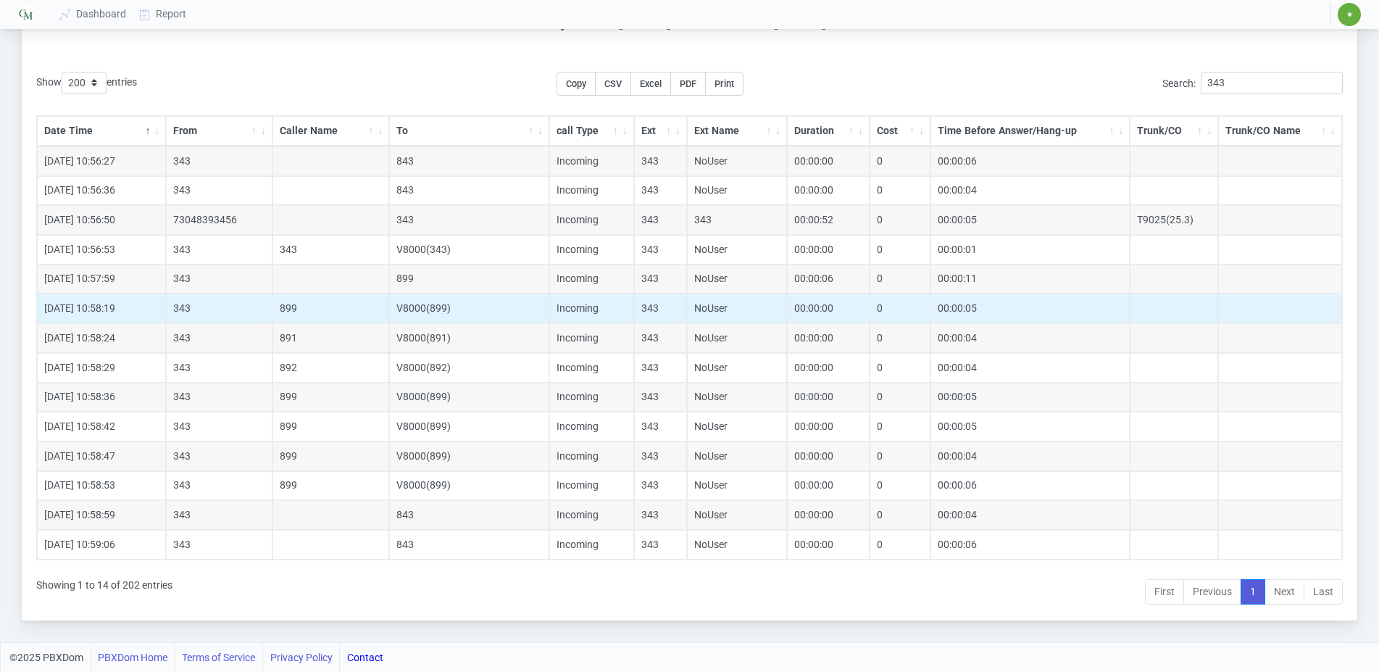
click at [329, 311] on td "899" at bounding box center [330, 308] width 117 height 30
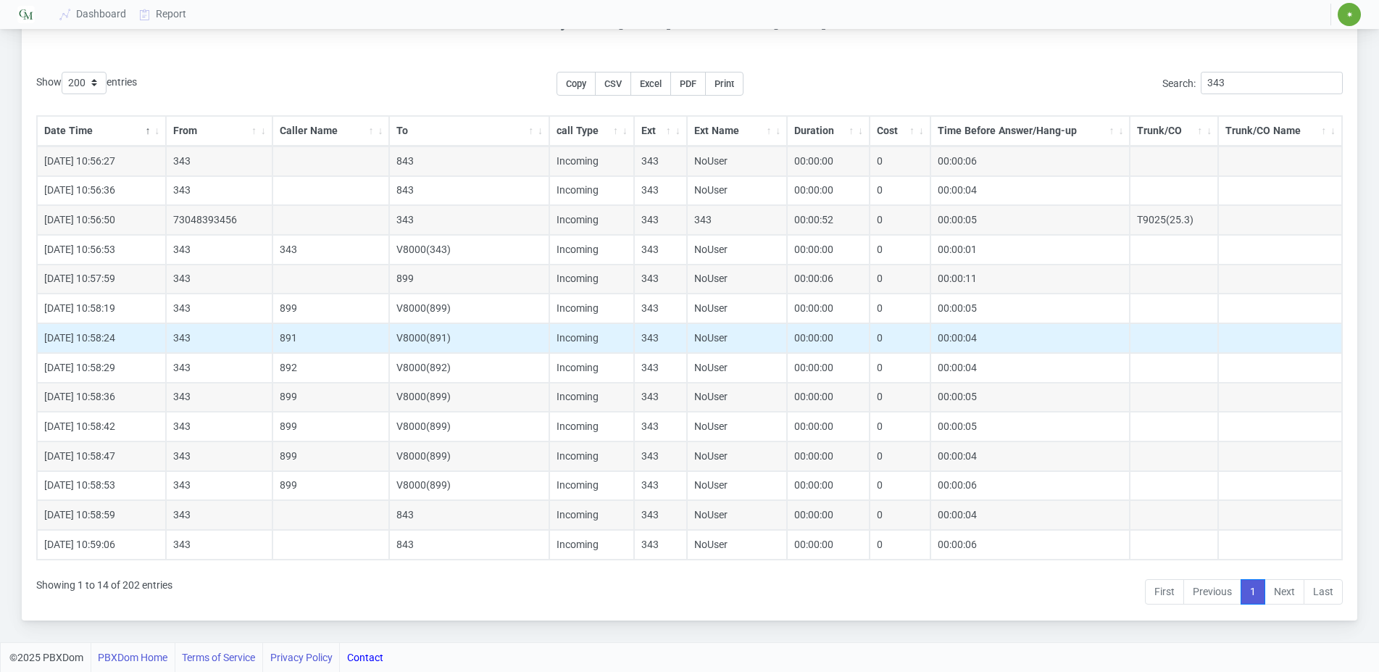
click at [327, 337] on td "891" at bounding box center [330, 338] width 117 height 30
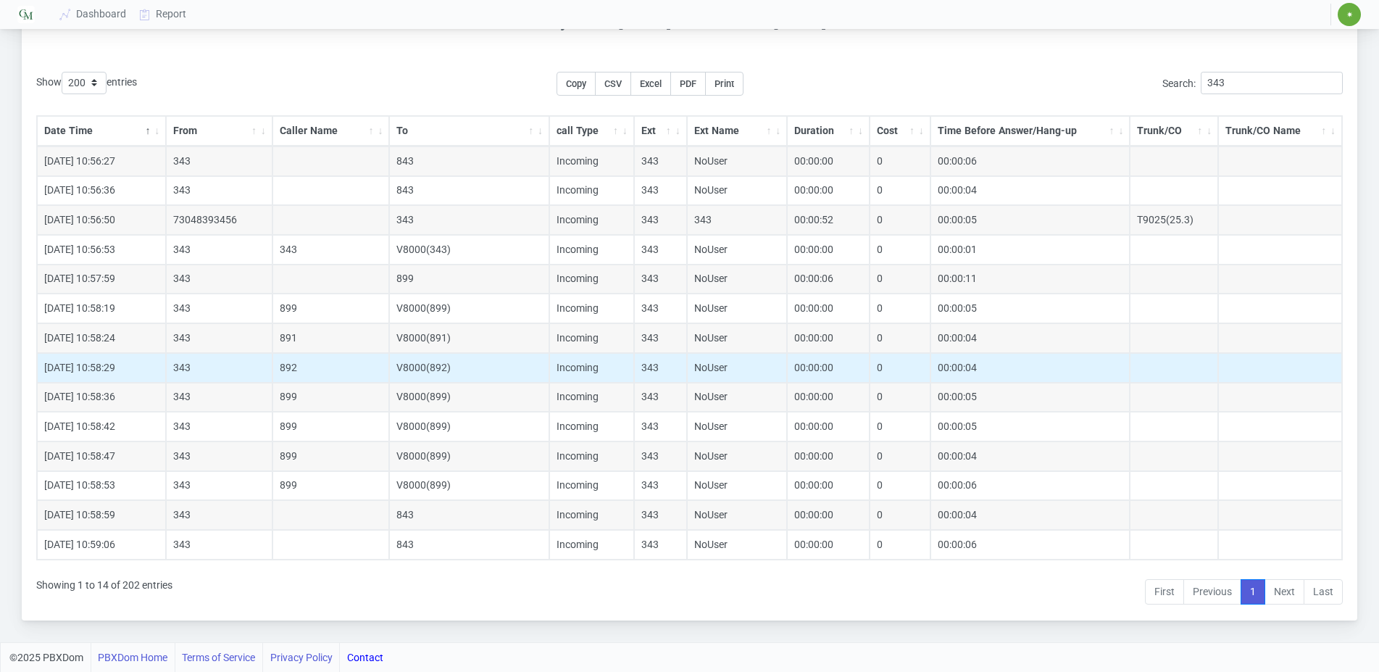
click at [324, 364] on td "892" at bounding box center [330, 368] width 117 height 30
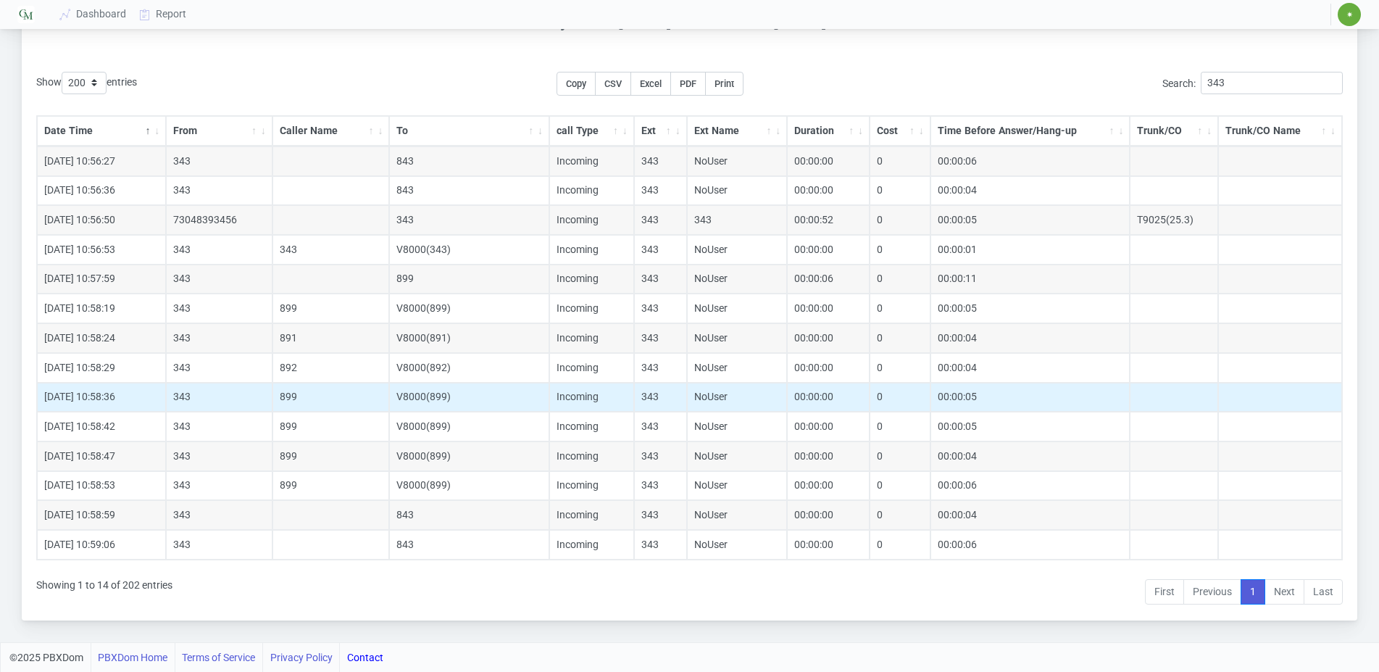
click at [327, 395] on td "899" at bounding box center [330, 398] width 117 height 30
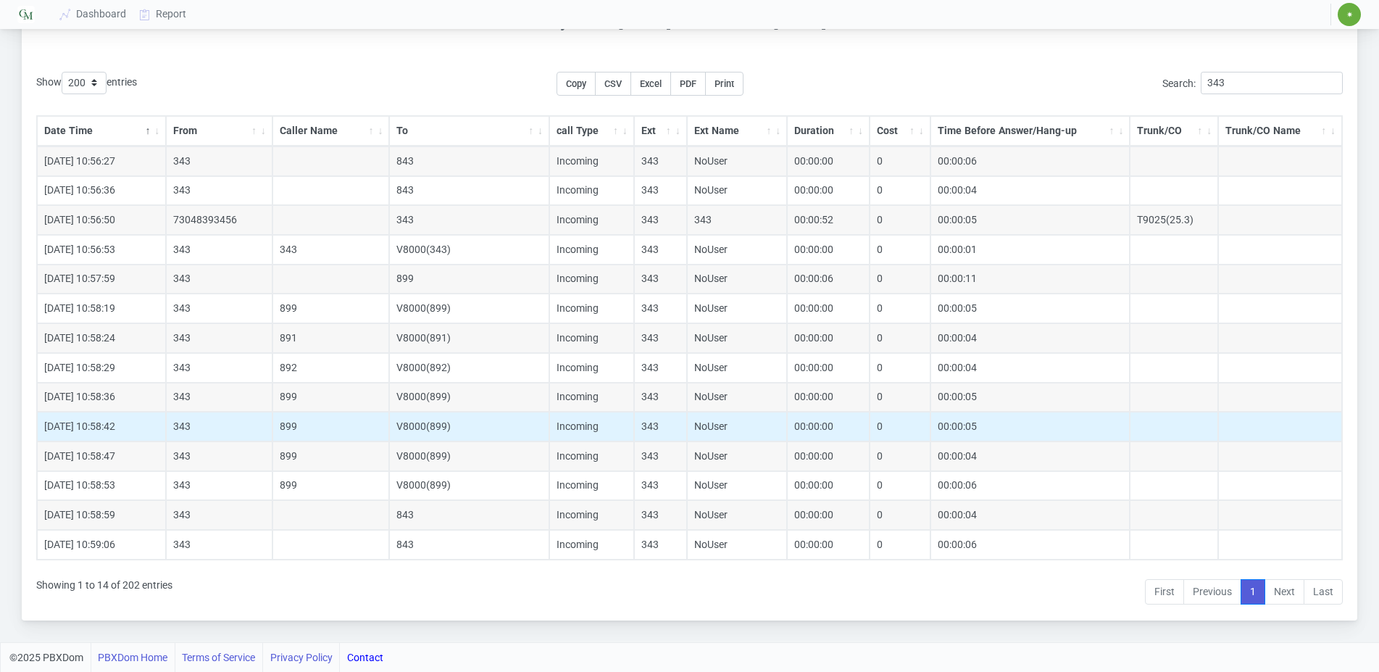
click at [325, 427] on td "899" at bounding box center [330, 426] width 117 height 30
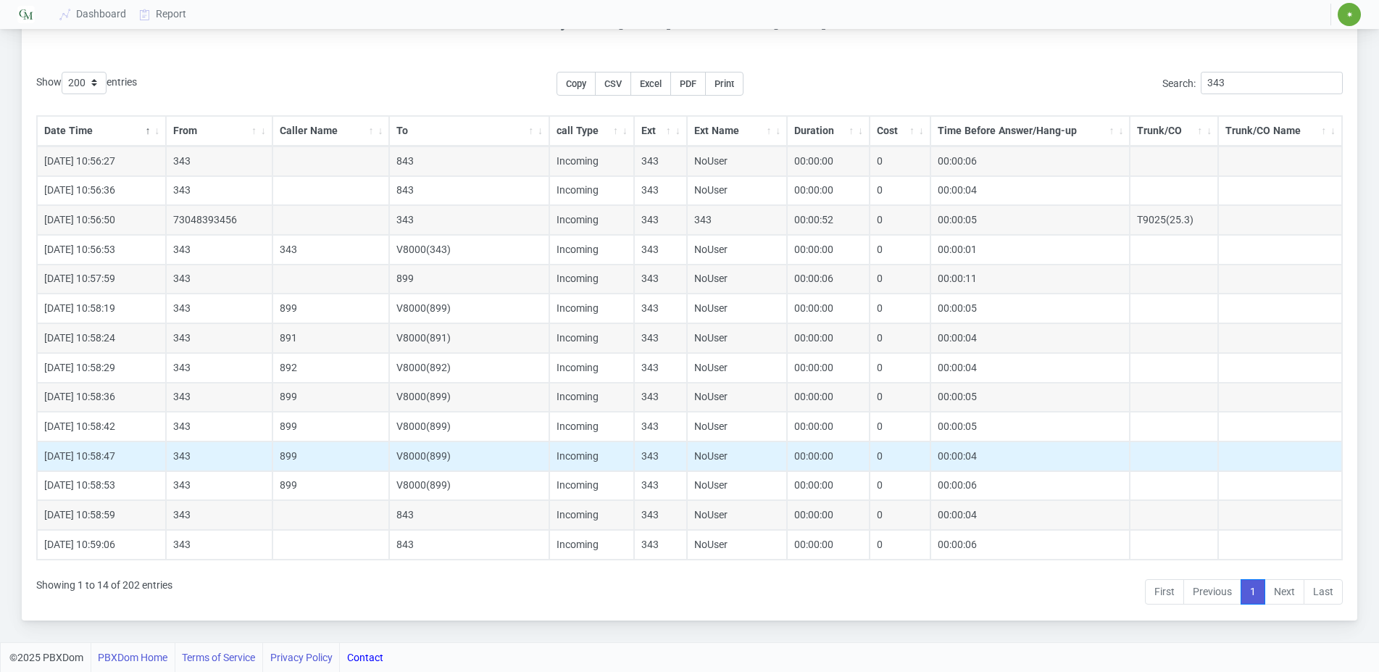
drag, startPoint x: 322, startPoint y: 455, endPoint x: 327, endPoint y: 469, distance: 14.7
click at [322, 456] on td "899" at bounding box center [330, 456] width 117 height 30
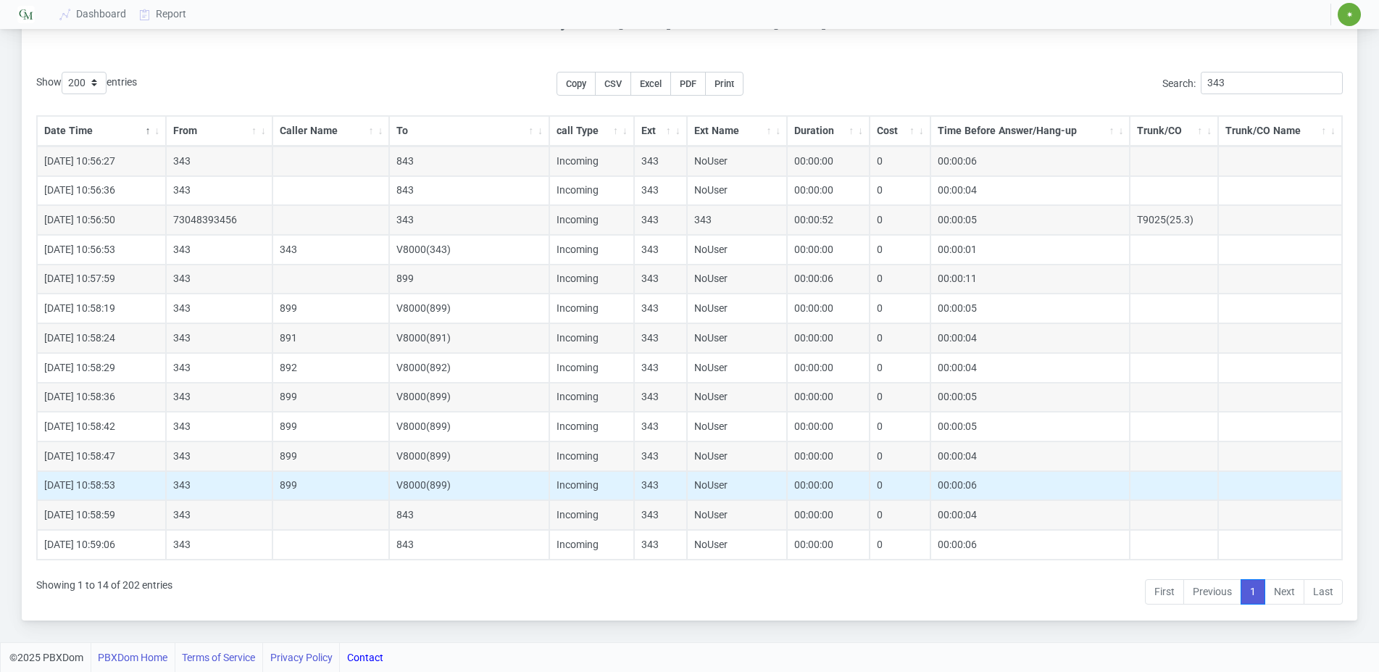
drag, startPoint x: 327, startPoint y: 494, endPoint x: 317, endPoint y: 482, distance: 16.0
click at [327, 494] on td "899" at bounding box center [330, 486] width 117 height 30
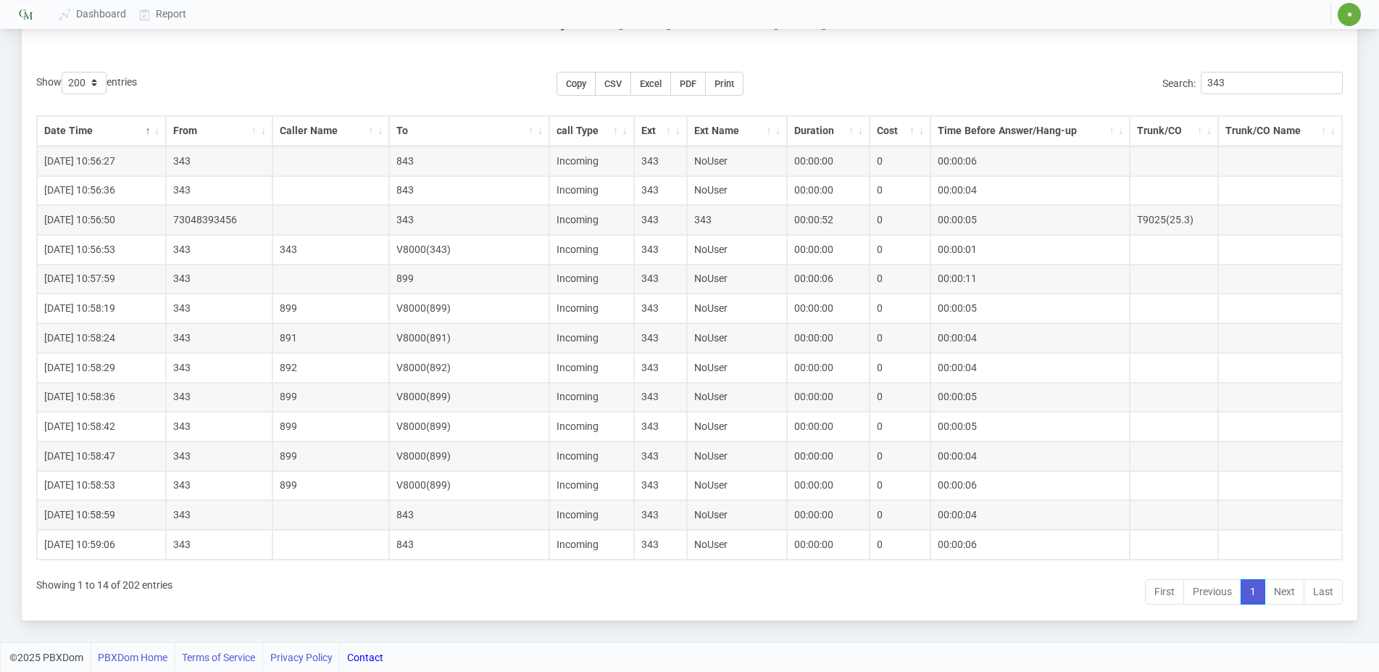
click at [411, 70] on div "Show 10 25 50 100 200 500 entries Copy CSV Excel PDF Print Search: 343 Date Tim…" at bounding box center [689, 338] width 1335 height 563
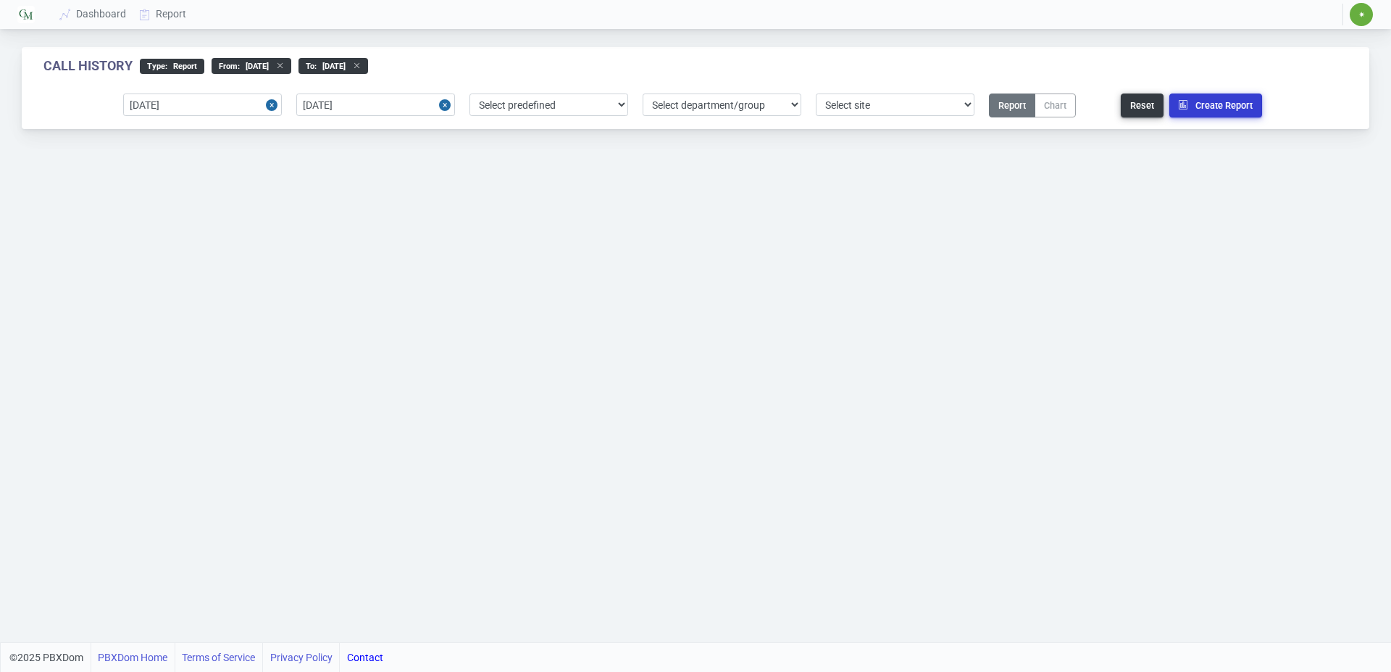
click at [1213, 112] on button "Create Report" at bounding box center [1215, 105] width 93 height 24
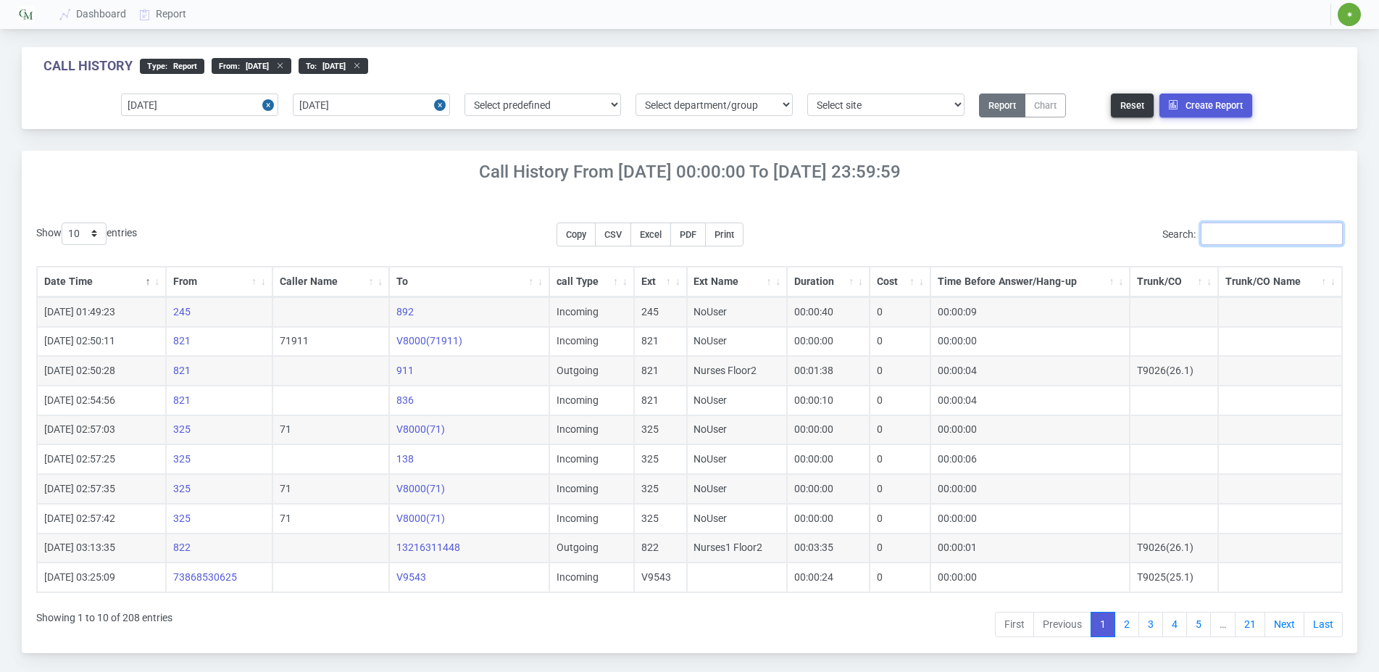
click at [1240, 236] on input "Search:" at bounding box center [1271, 233] width 142 height 22
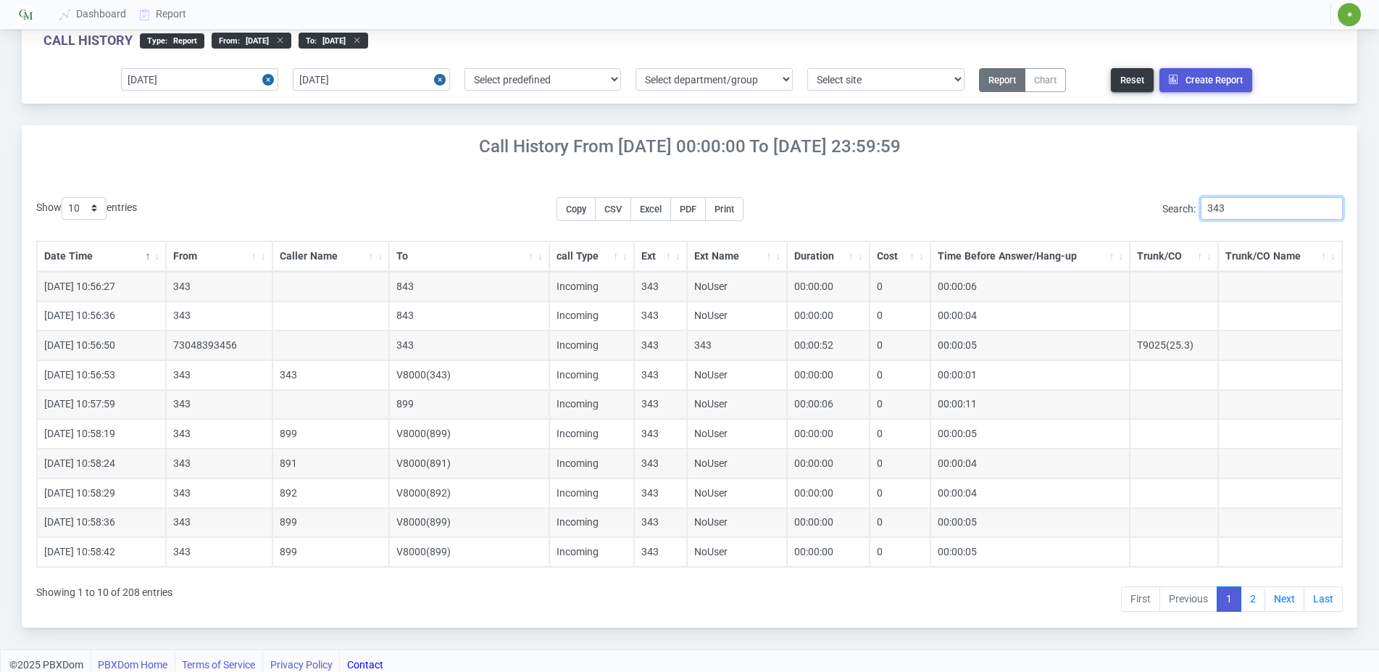
scroll to position [33, 0]
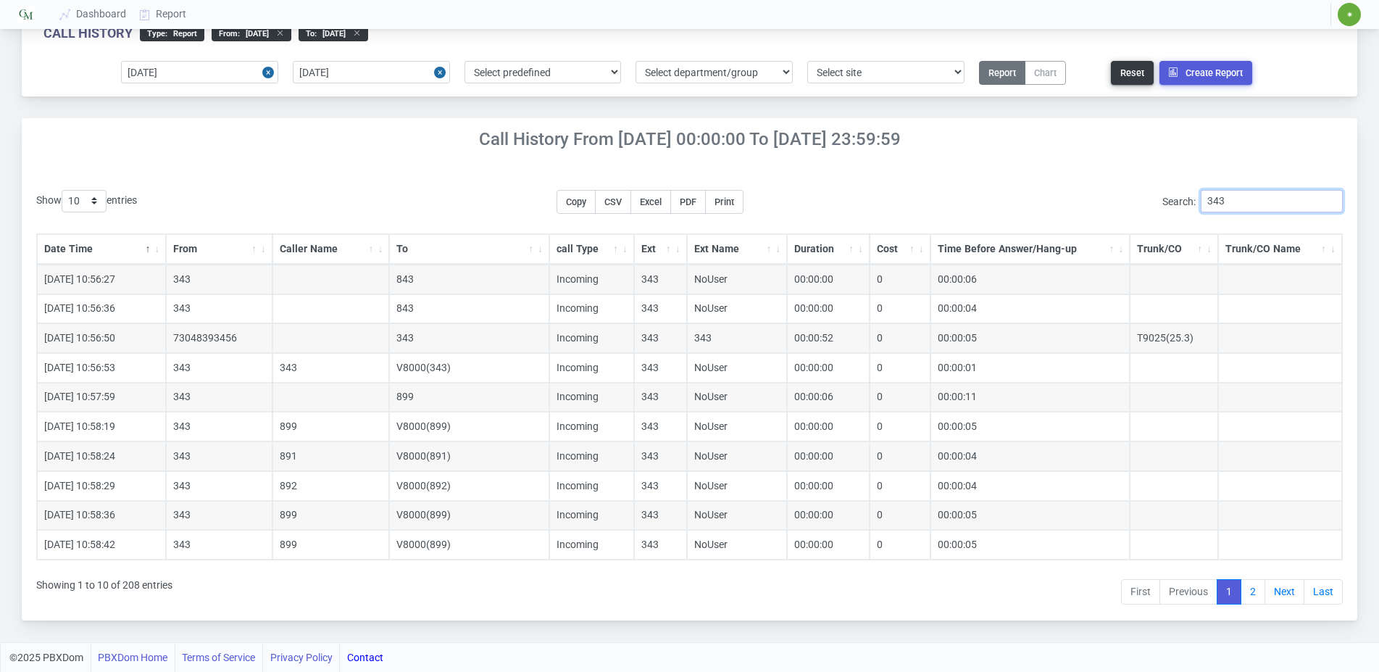
type input "343"
click at [62, 190] on select "10 25 50 100 200 500" at bounding box center [84, 201] width 45 height 22
select select "200"
click option "200" at bounding box center [0, 0] width 0 height 0
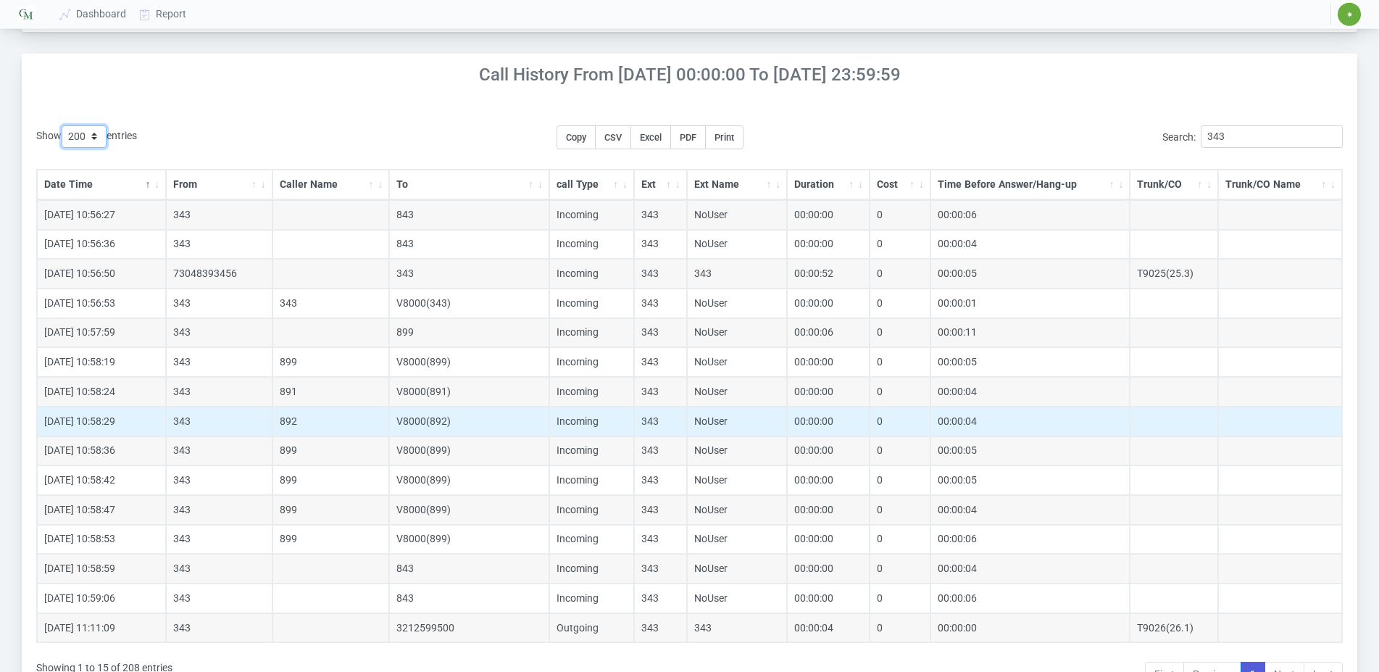
scroll to position [180, 0]
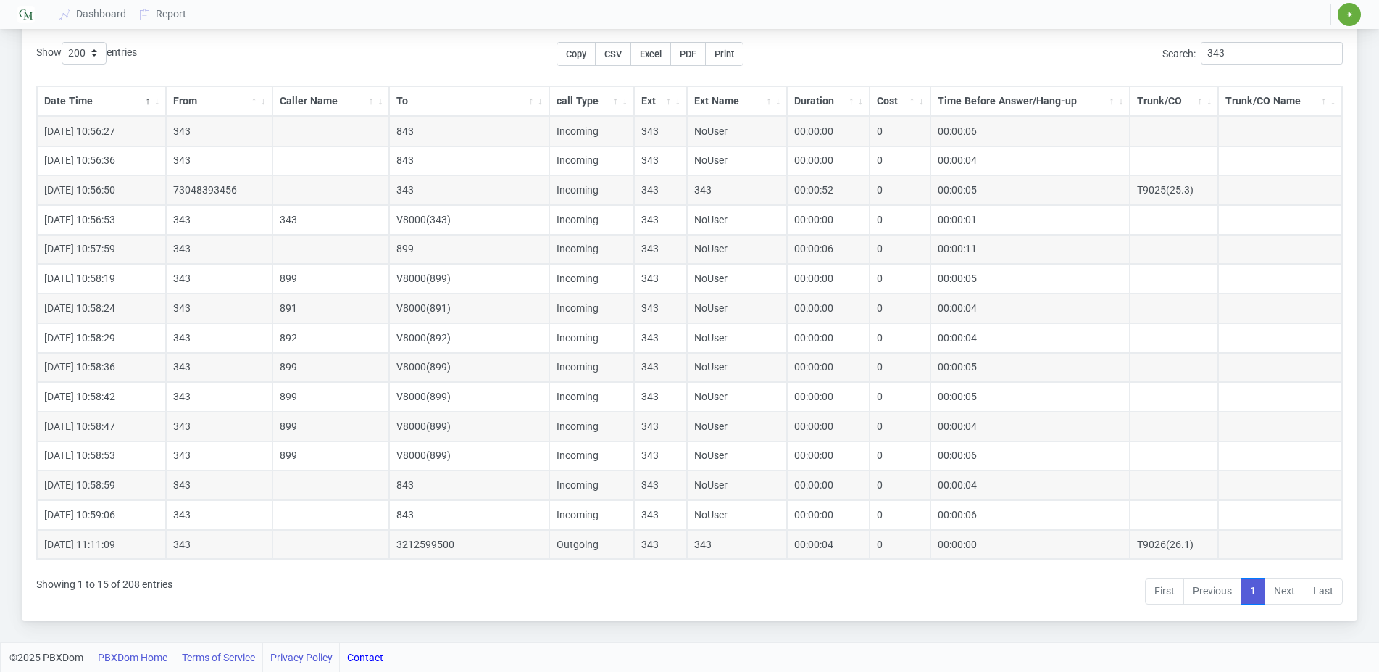
click at [499, 604] on div "Show 10 25 50 100 200 500 entries Copy CSV Excel PDF Print Search: 343 Date Tim…" at bounding box center [689, 324] width 1306 height 564
